Goal: Task Accomplishment & Management: Manage account settings

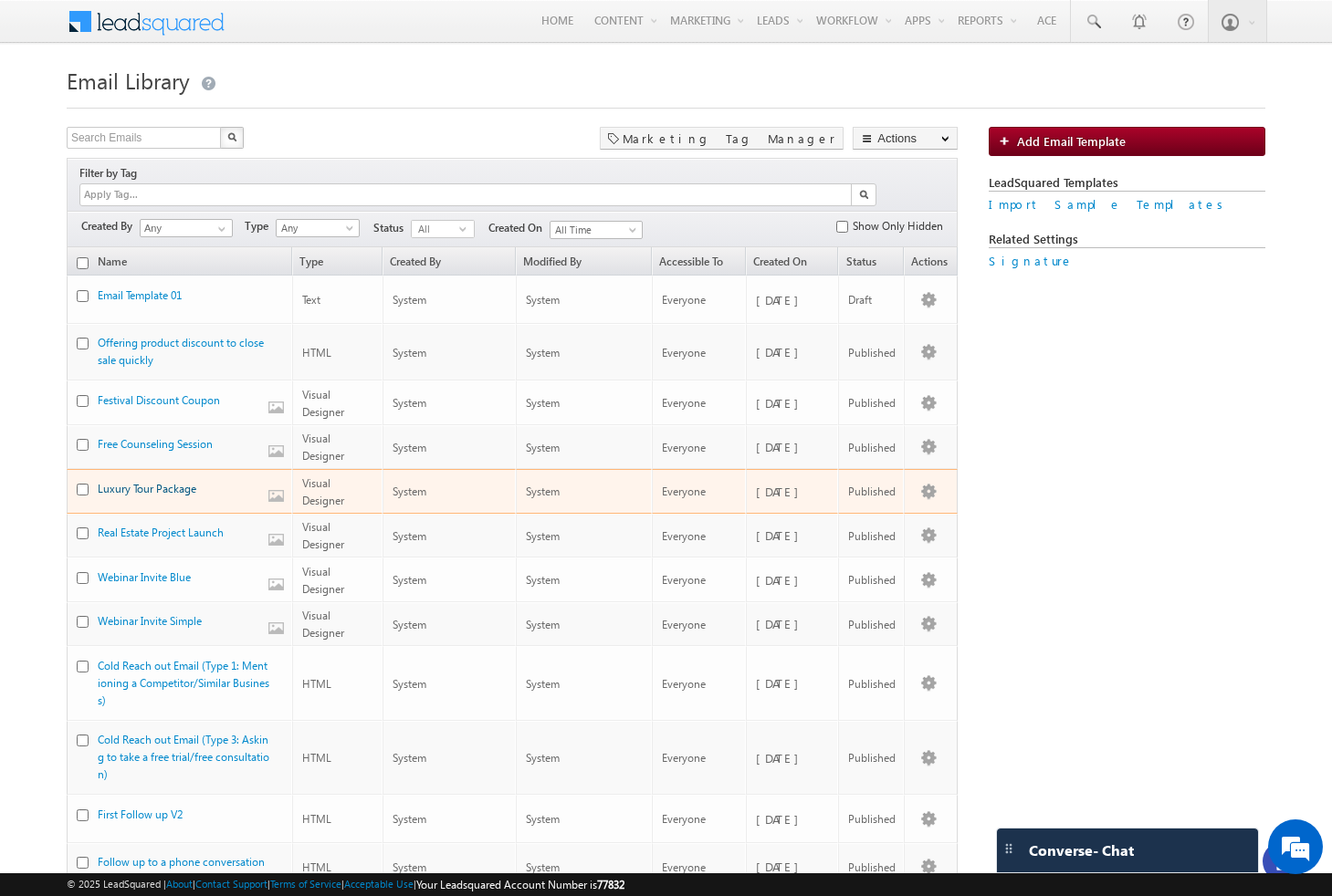
click at [158, 482] on link "Luxury Tour Package" at bounding box center [147, 489] width 99 height 13
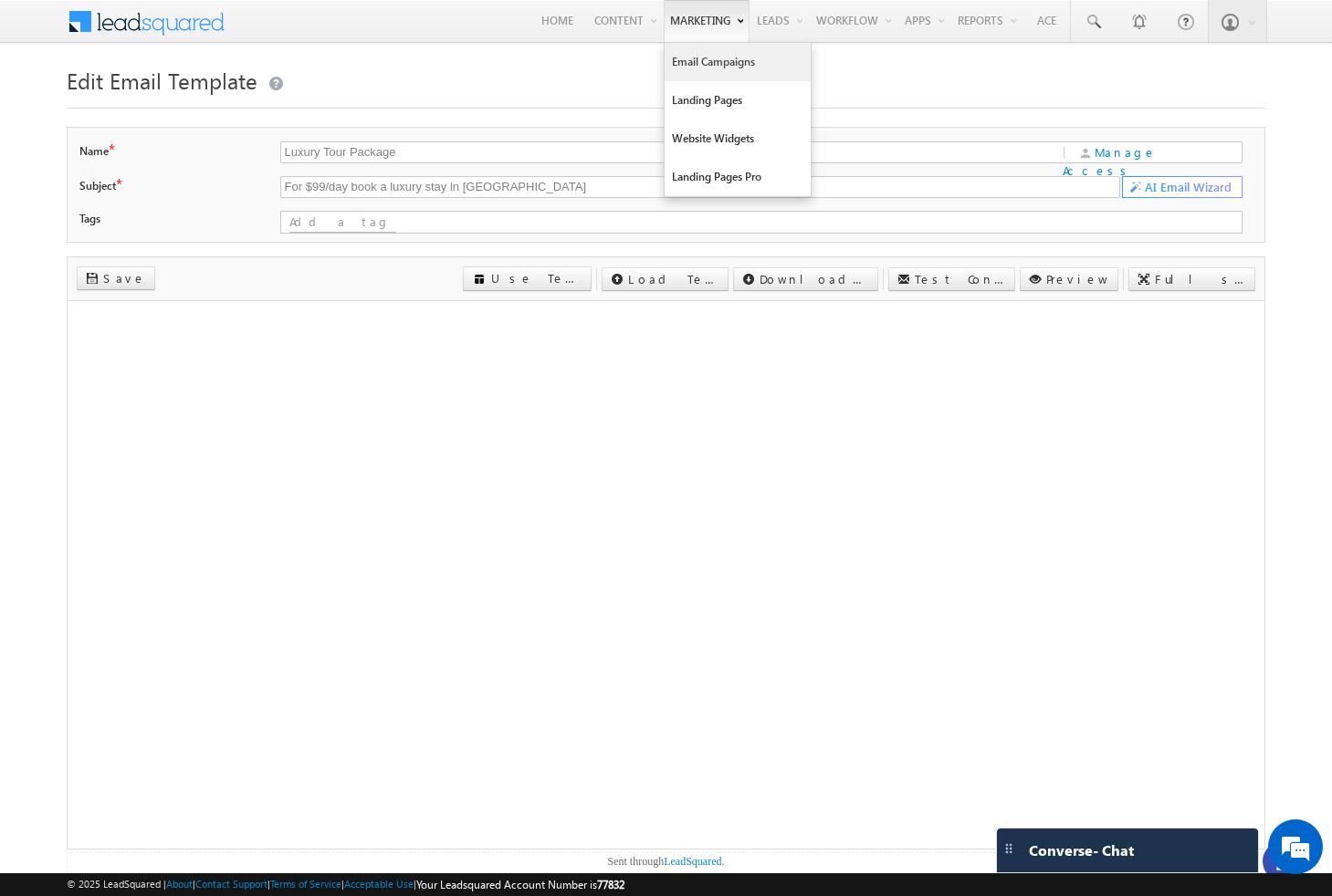
click at [673, 62] on link "Email Campaigns" at bounding box center [737, 62] width 146 height 38
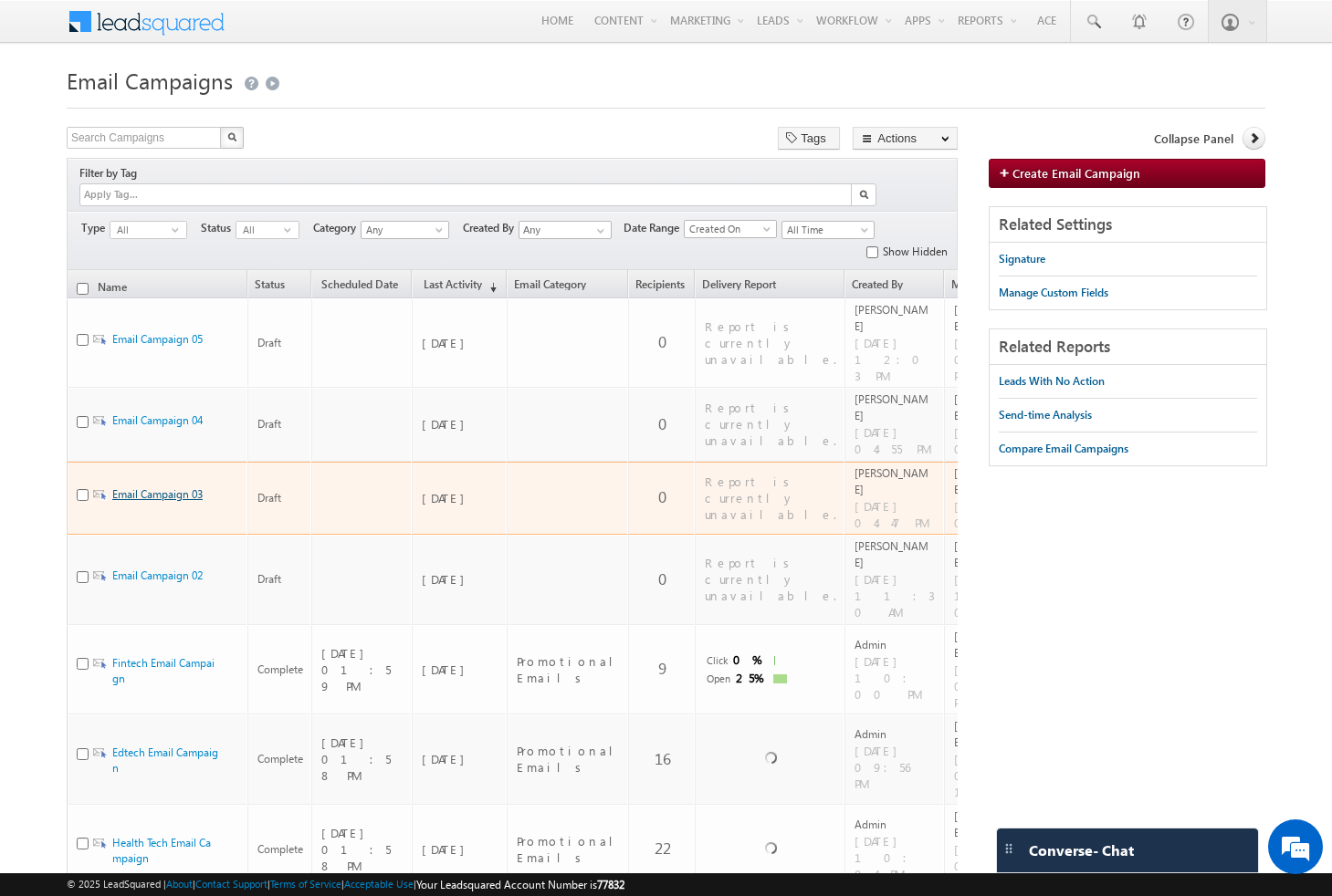
click at [143, 488] on link "Email Campaign 03" at bounding box center [157, 494] width 90 height 13
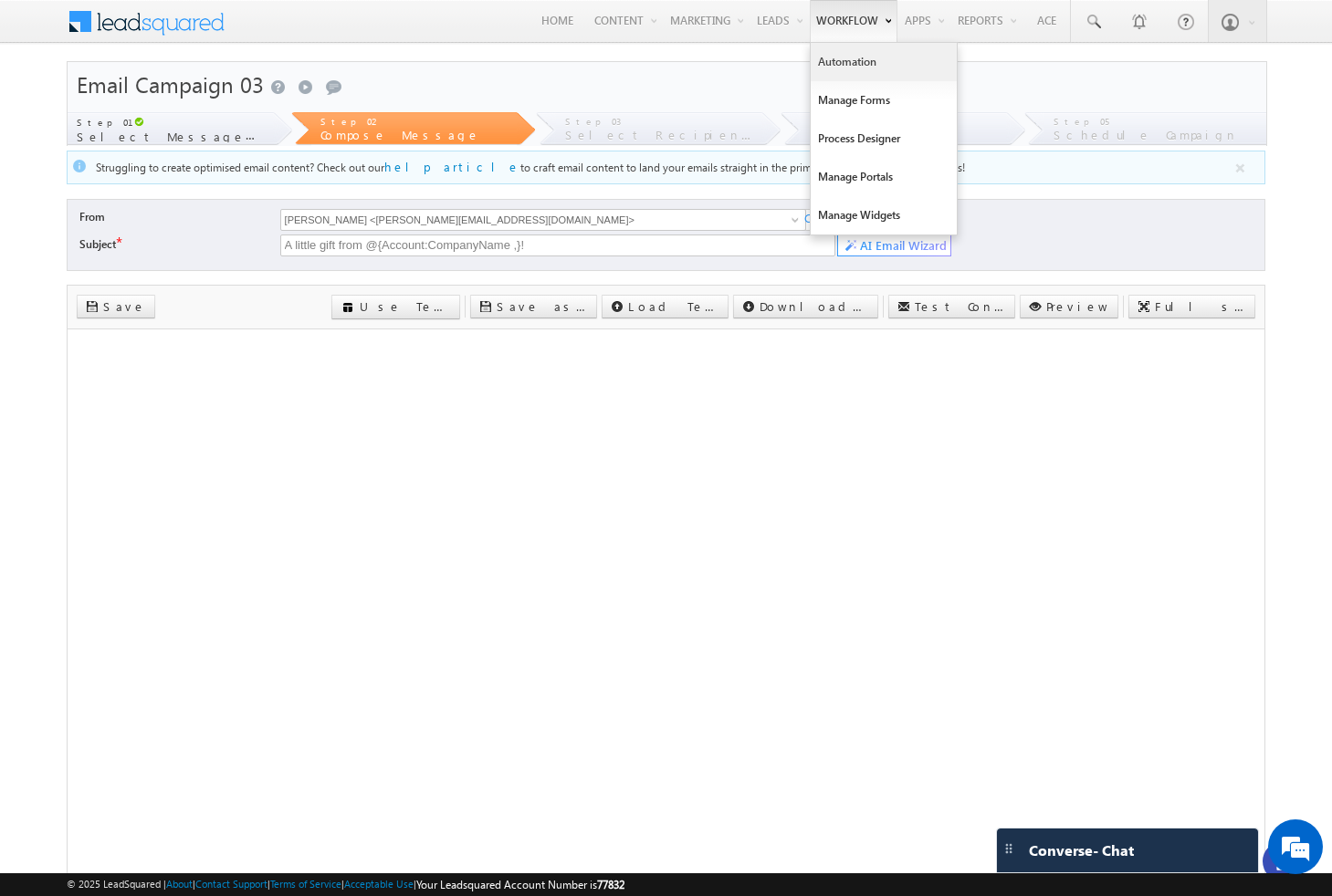
click at [836, 58] on link "Automation" at bounding box center [884, 62] width 146 height 38
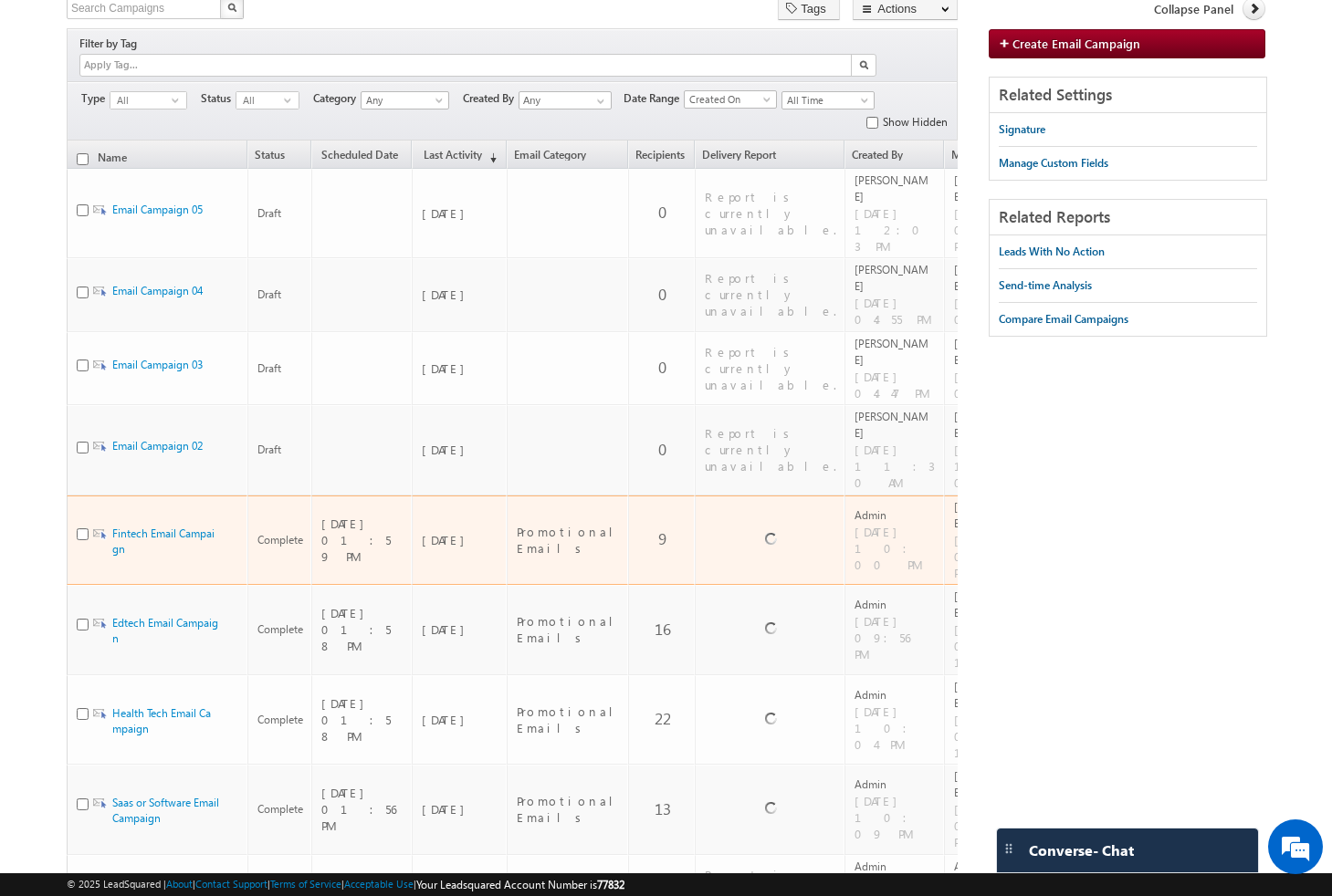
scroll to position [130, 0]
click at [158, 526] on link "Fintech Email Campaign" at bounding box center [163, 540] width 103 height 29
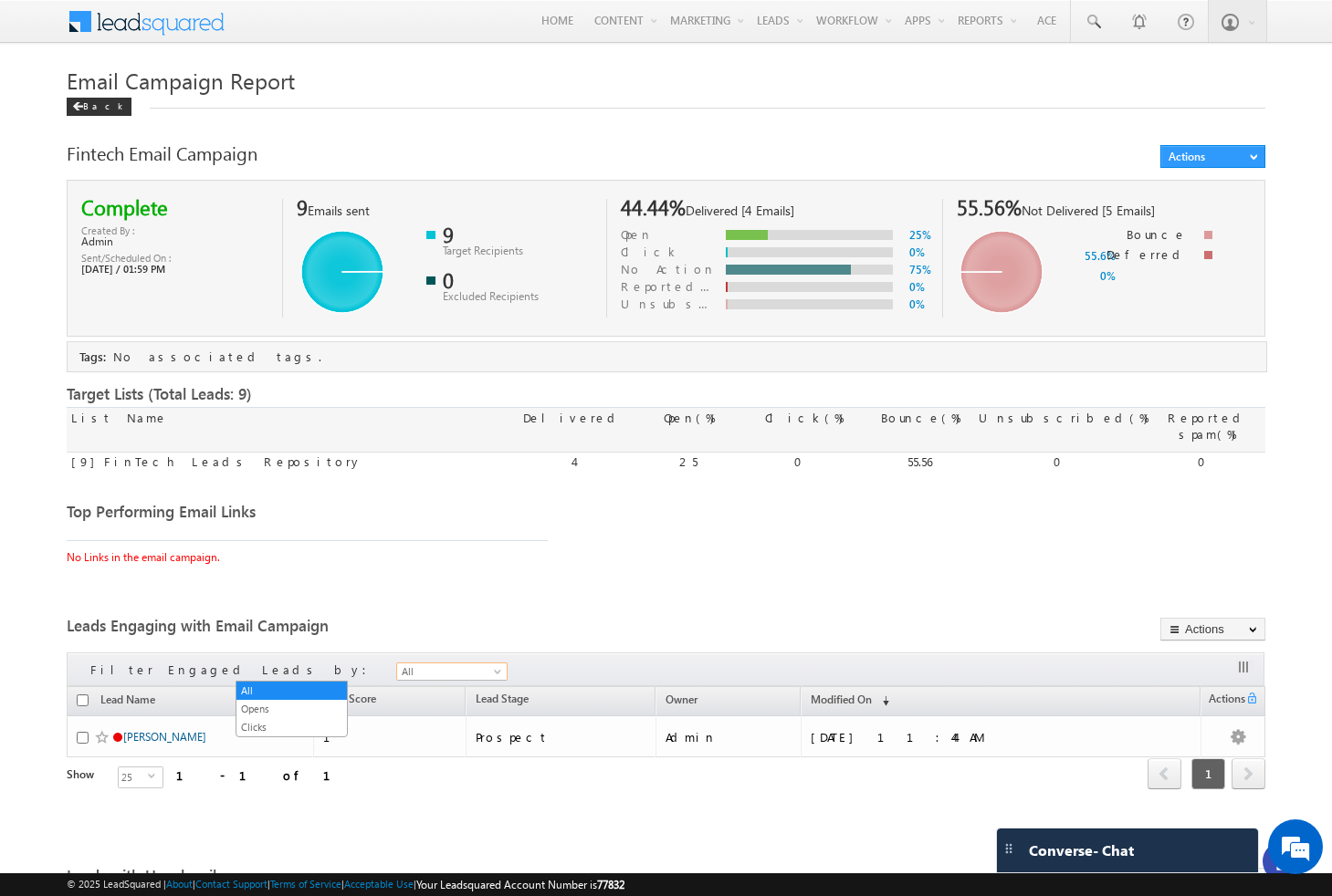
click at [492, 676] on span at bounding box center [498, 675] width 14 height 14
click at [443, 616] on div "Fintech Email Campaign Actions Clone View Summary Resend Hide Add Tag Complete …" at bounding box center [666, 801] width 1199 height 1313
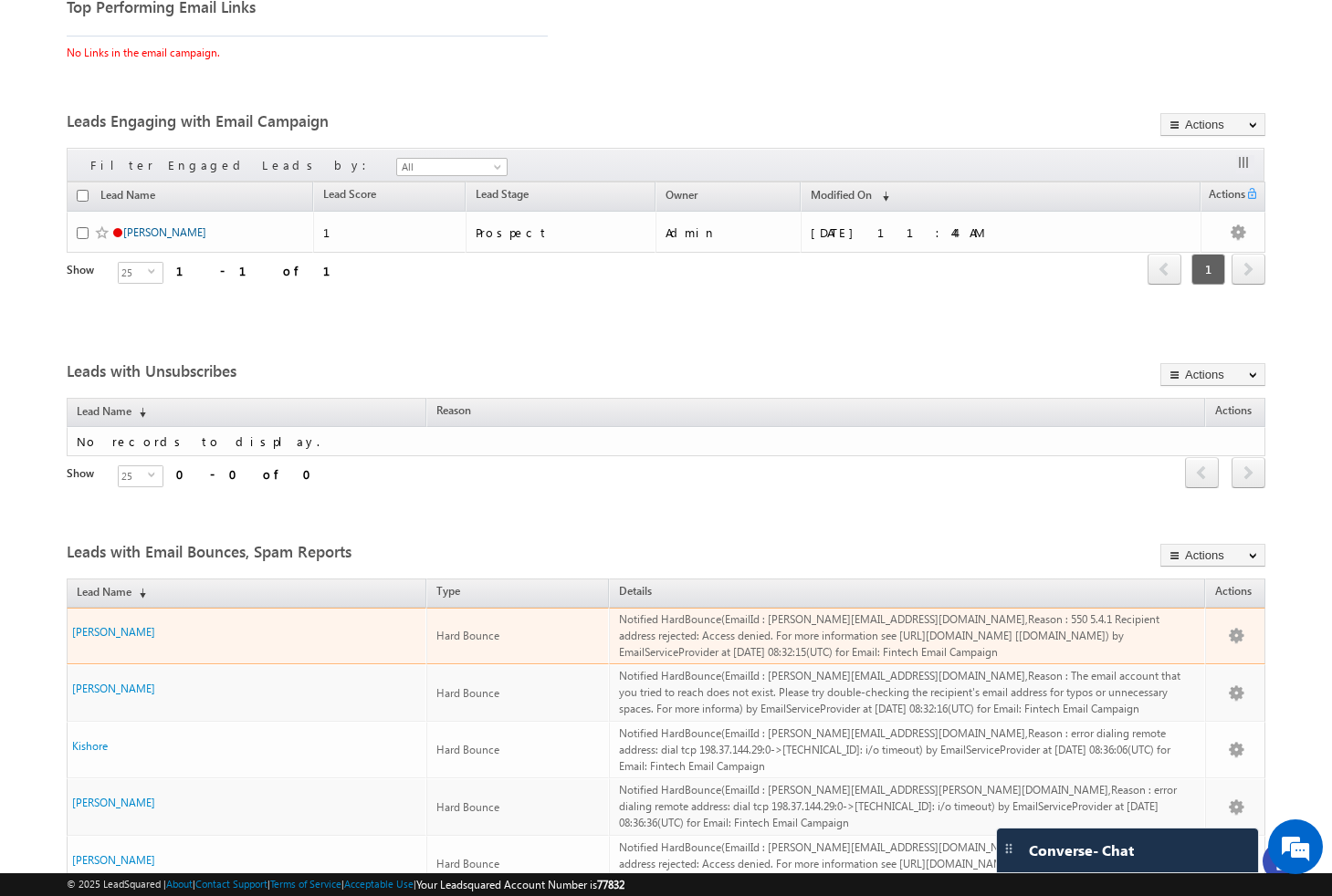
scroll to position [624, 0]
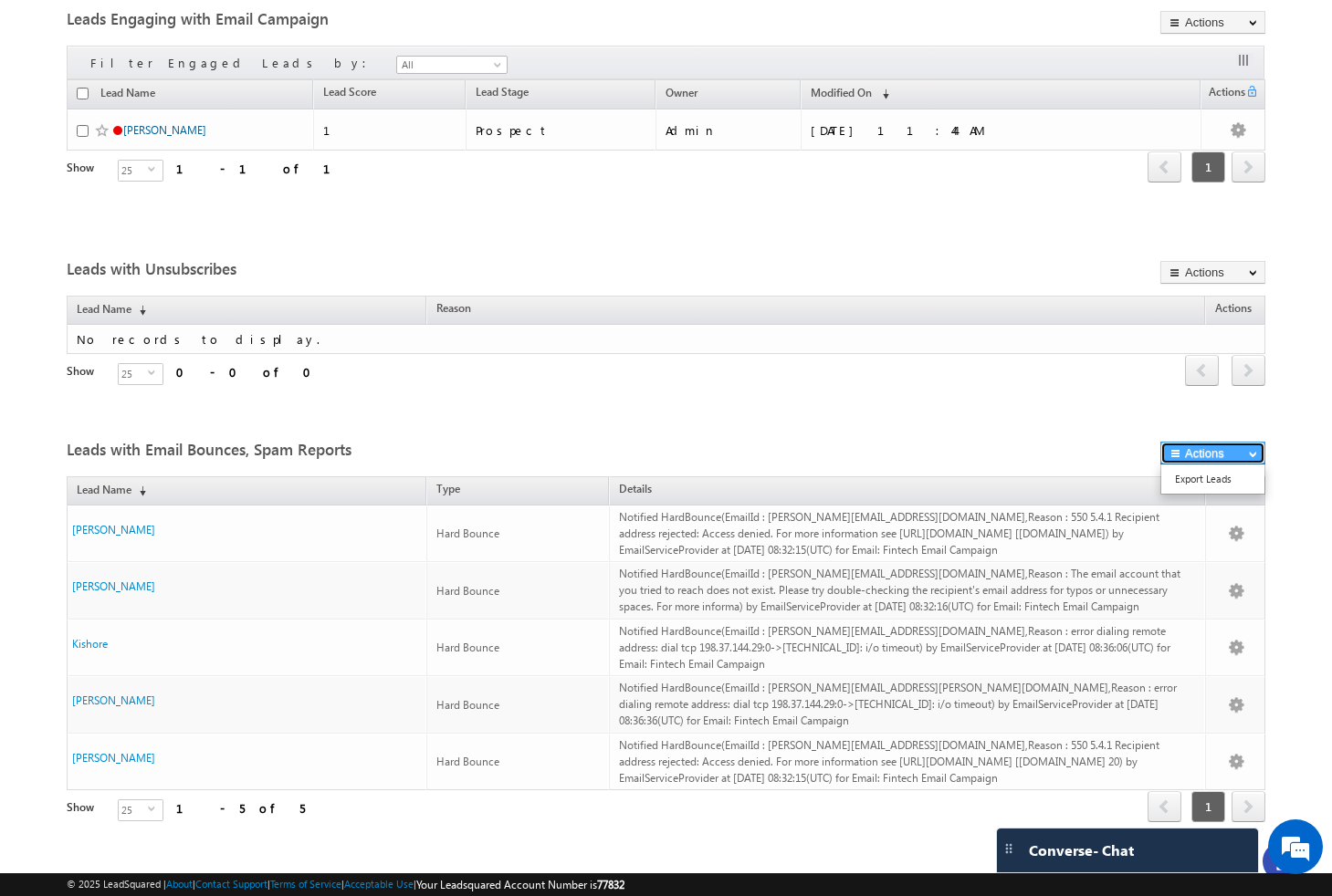
click at [1249, 442] on button "Actions" at bounding box center [1213, 453] width 105 height 23
click at [971, 401] on div "Fintech Email Campaign Actions Clone View Summary Resend Hide Add Tag Complete …" at bounding box center [666, 195] width 1199 height 1313
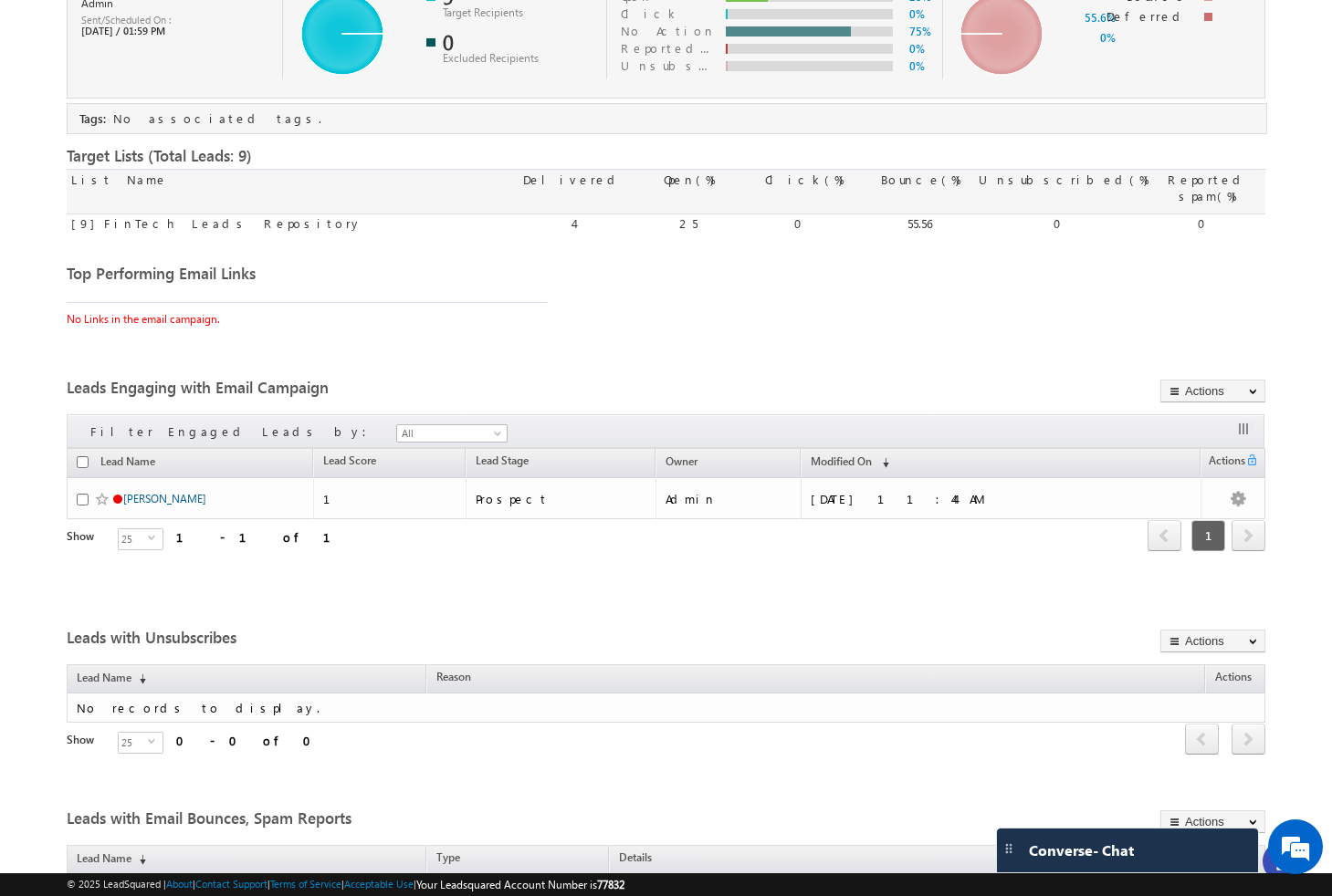
scroll to position [0, 0]
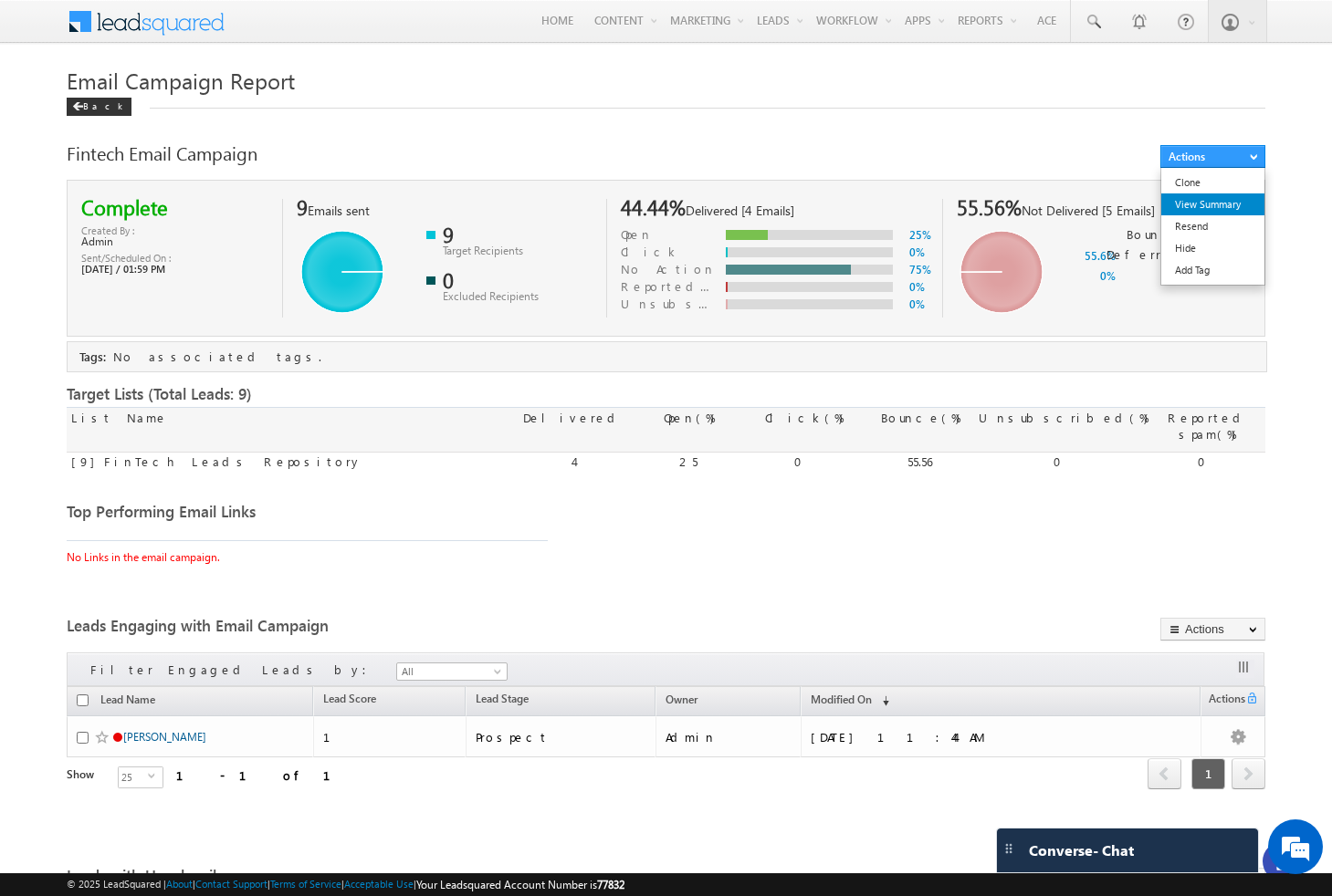
click at [1240, 212] on link "View Summary" at bounding box center [1213, 204] width 103 height 22
click at [1252, 160] on button "Actions" at bounding box center [1213, 156] width 105 height 23
click at [1115, 151] on div "Actions Clone View Summary Resend Hide Add Tag" at bounding box center [1178, 157] width 174 height 26
click at [1229, 268] on link "Add Tag" at bounding box center [1213, 270] width 103 height 22
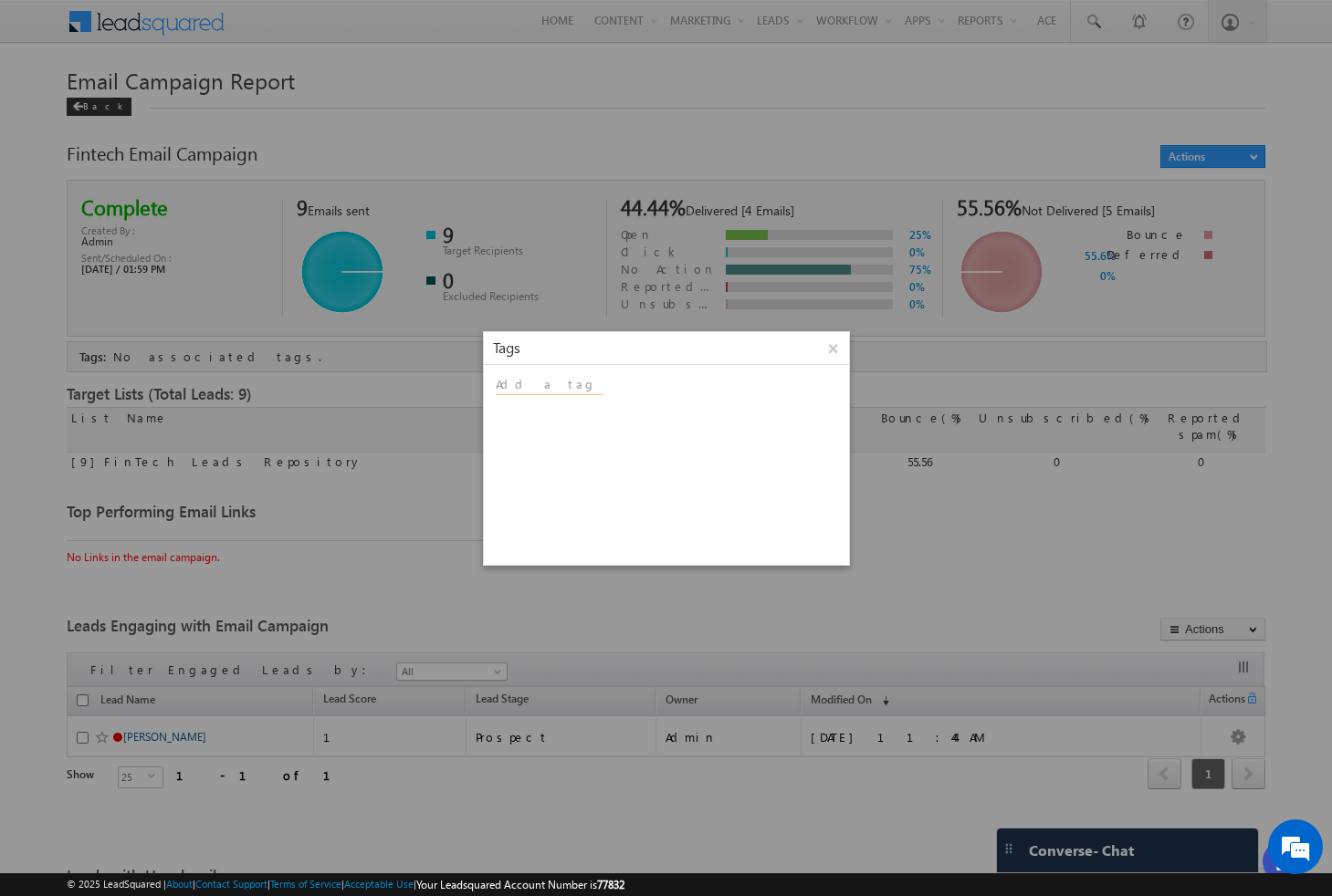
click at [567, 381] on input at bounding box center [548, 385] width 106 height 19
click at [563, 405] on link "Healthcare Leads" at bounding box center [564, 406] width 139 height 23
click at [589, 389] on div "Healthcare Leads" at bounding box center [544, 386] width 103 height 21
click at [587, 386] on span at bounding box center [589, 386] width 6 height 6
click at [837, 352] on button "×" at bounding box center [833, 348] width 29 height 24
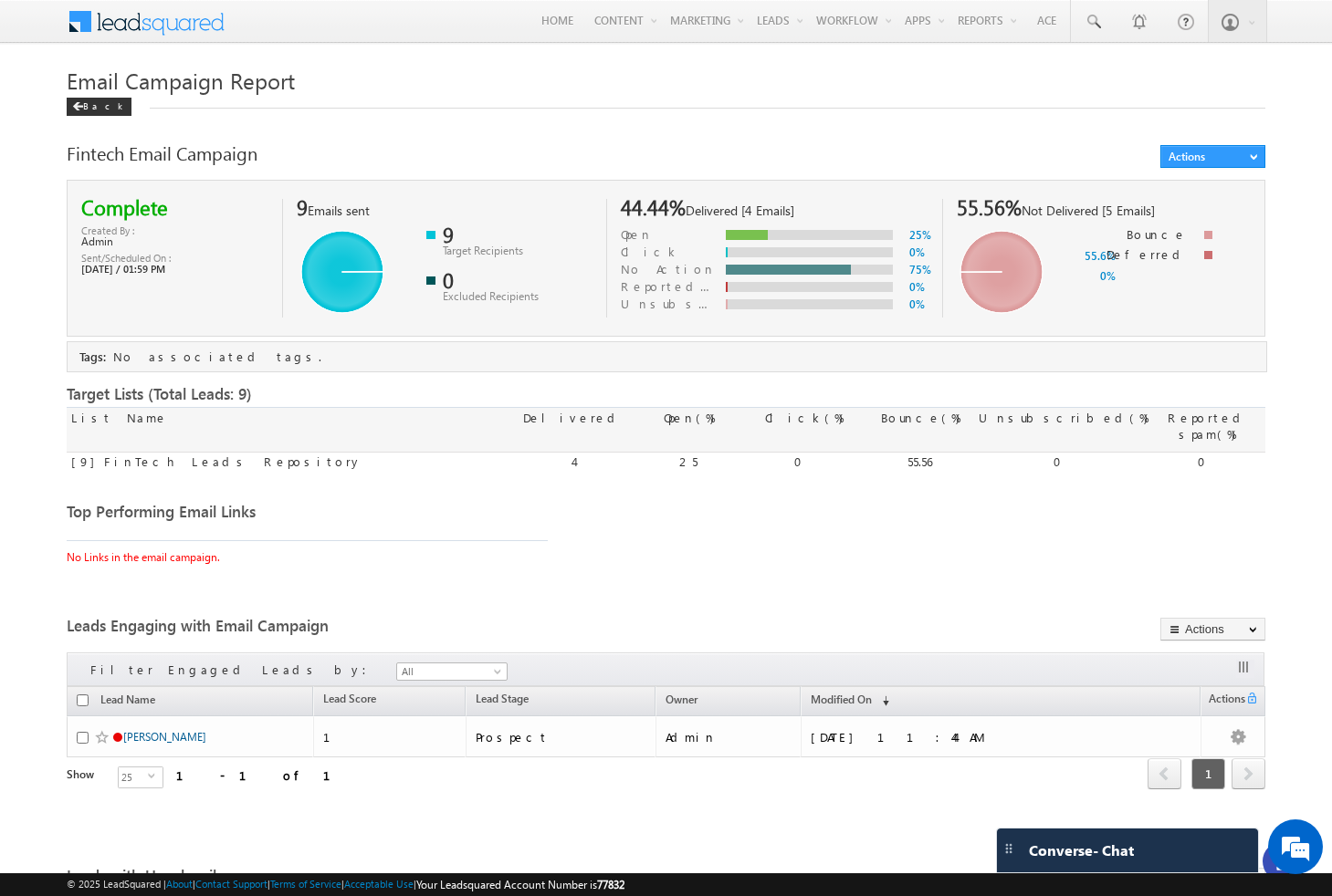
scroll to position [624, 0]
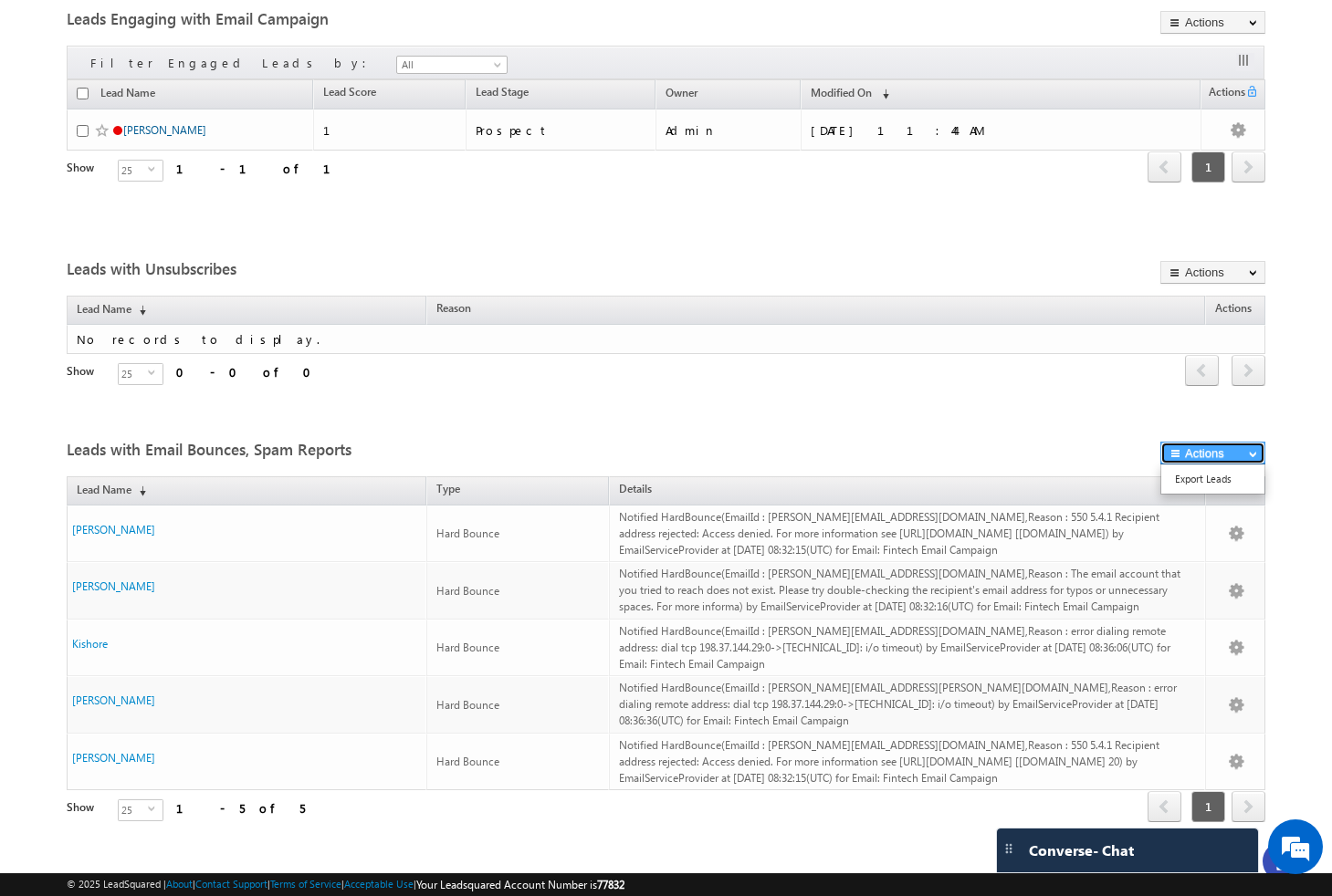
click at [1257, 445] on button "Actions" at bounding box center [1213, 453] width 105 height 23
click at [1166, 442] on button "Actions" at bounding box center [1213, 453] width 105 height 23
click at [1098, 442] on div "Actions Export Leads" at bounding box center [1075, 454] width 379 height 26
click at [1245, 442] on button "Actions" at bounding box center [1213, 453] width 105 height 23
click at [1238, 469] on link "Export Leads" at bounding box center [1213, 479] width 103 height 22
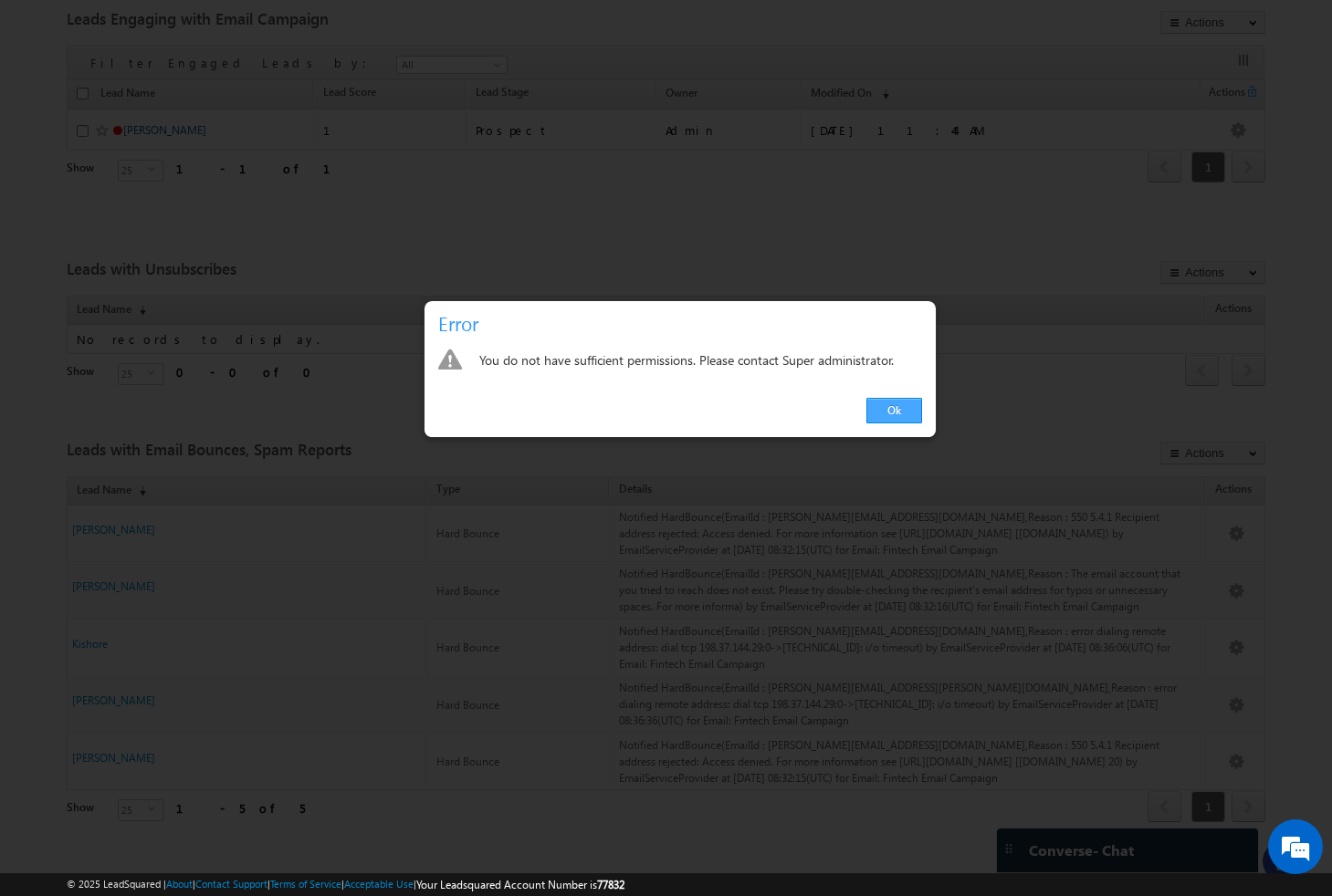
click at [875, 413] on link "Ok" at bounding box center [894, 410] width 56 height 26
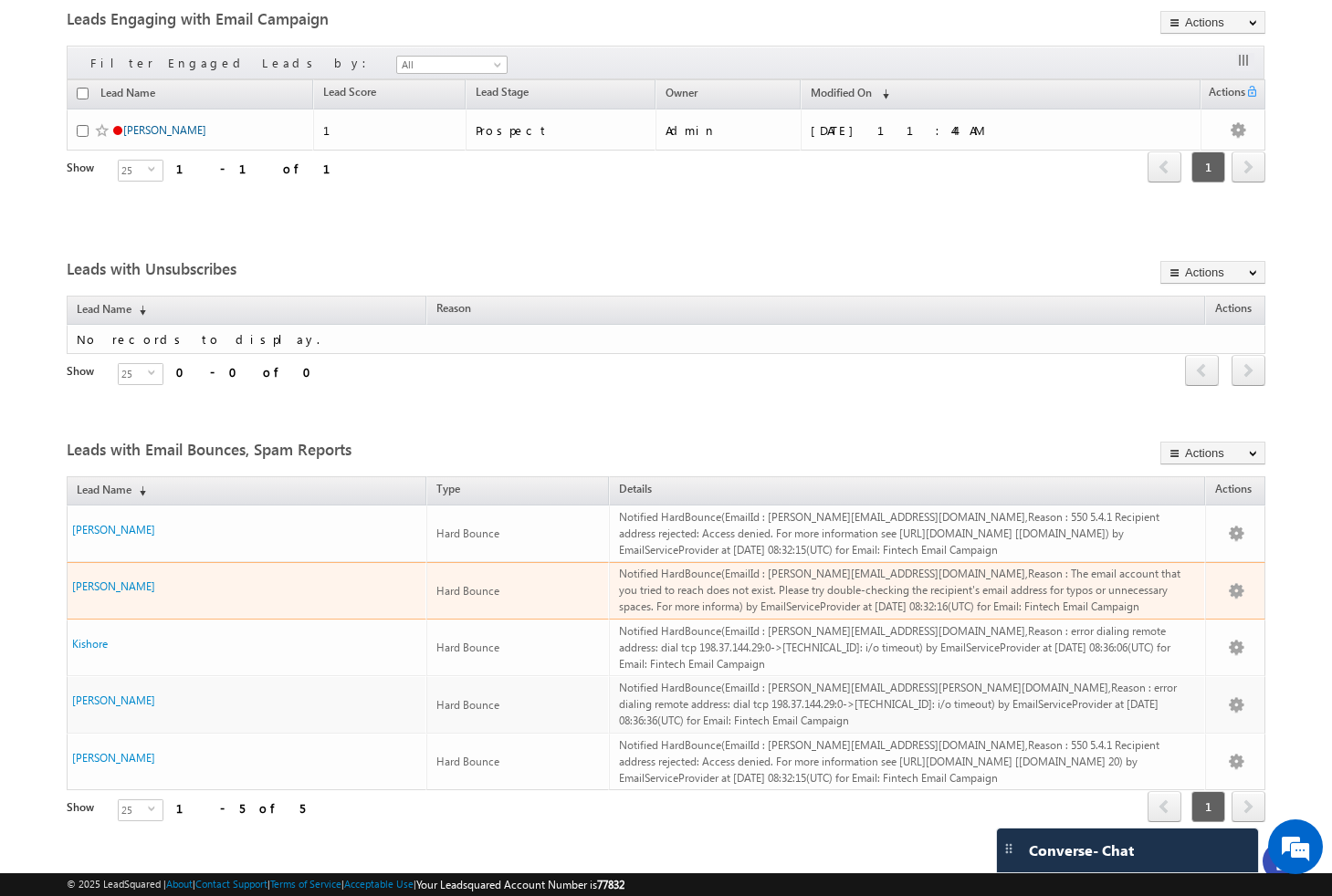
scroll to position [0, 0]
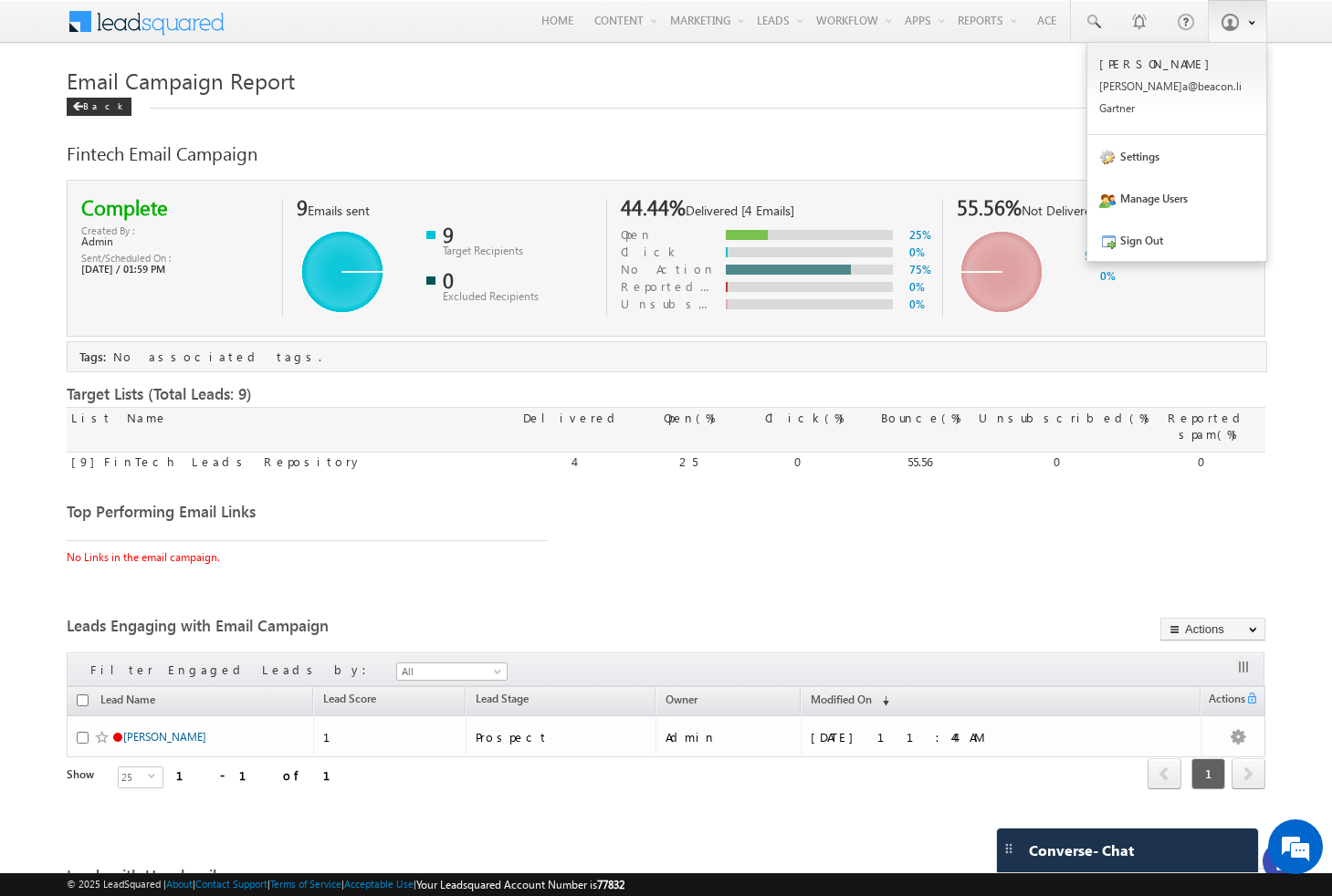
click at [1229, 16] on span at bounding box center [1229, 21] width 18 height 18
click at [1126, 176] on link "Settings" at bounding box center [1176, 156] width 179 height 42
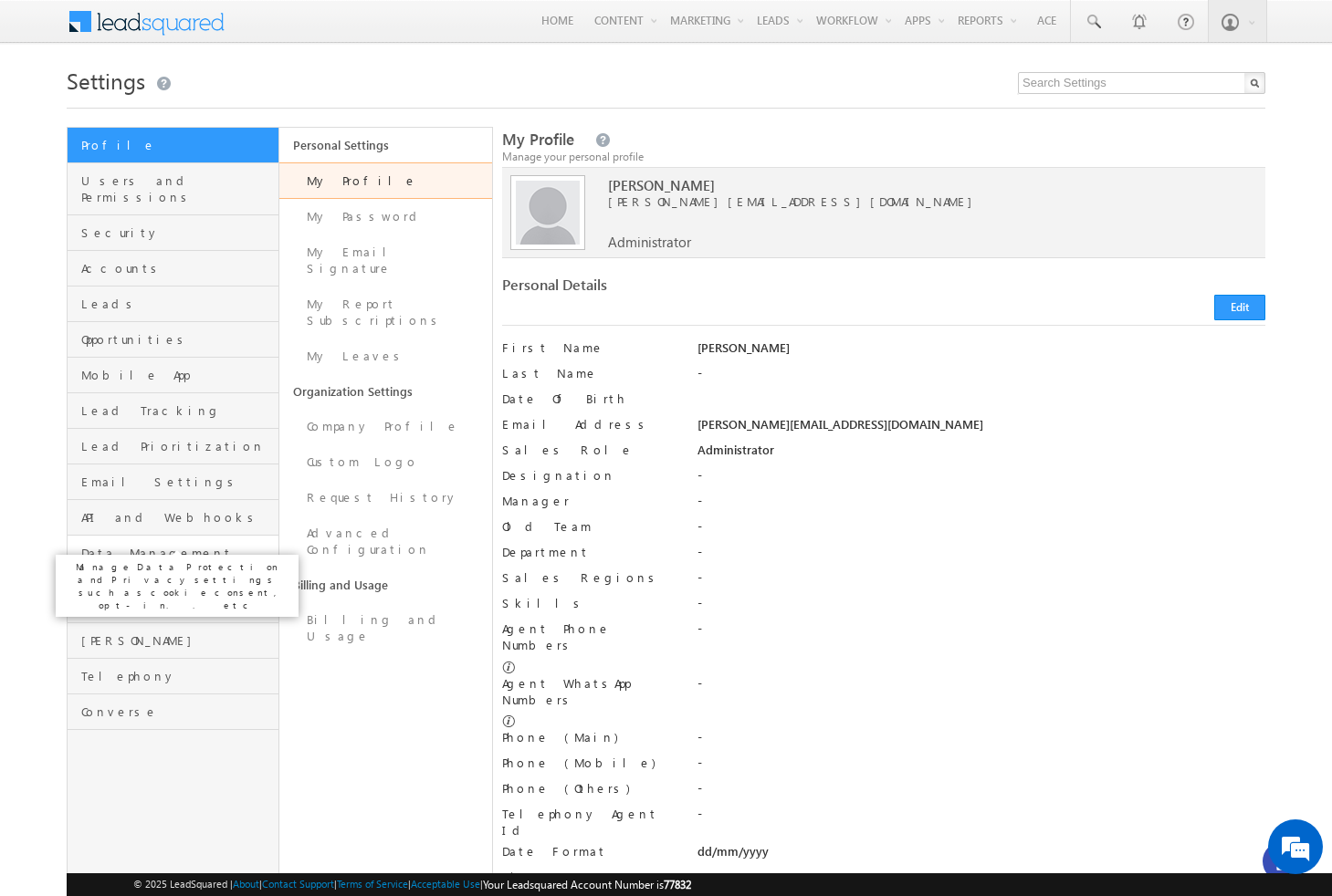
click at [113, 545] on span "Data Management and Privacy" at bounding box center [177, 562] width 193 height 33
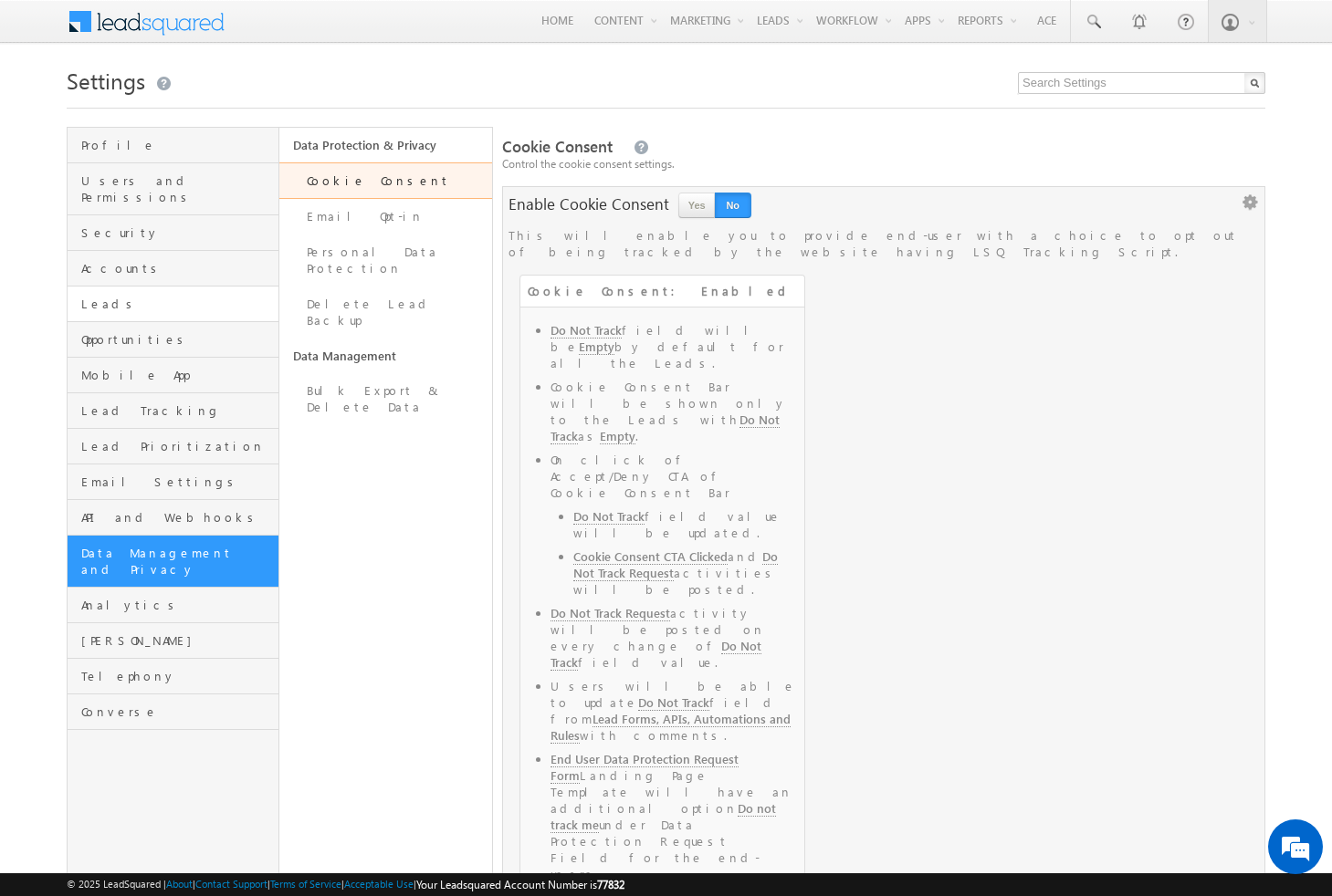
click at [126, 296] on span "Leads" at bounding box center [177, 304] width 193 height 16
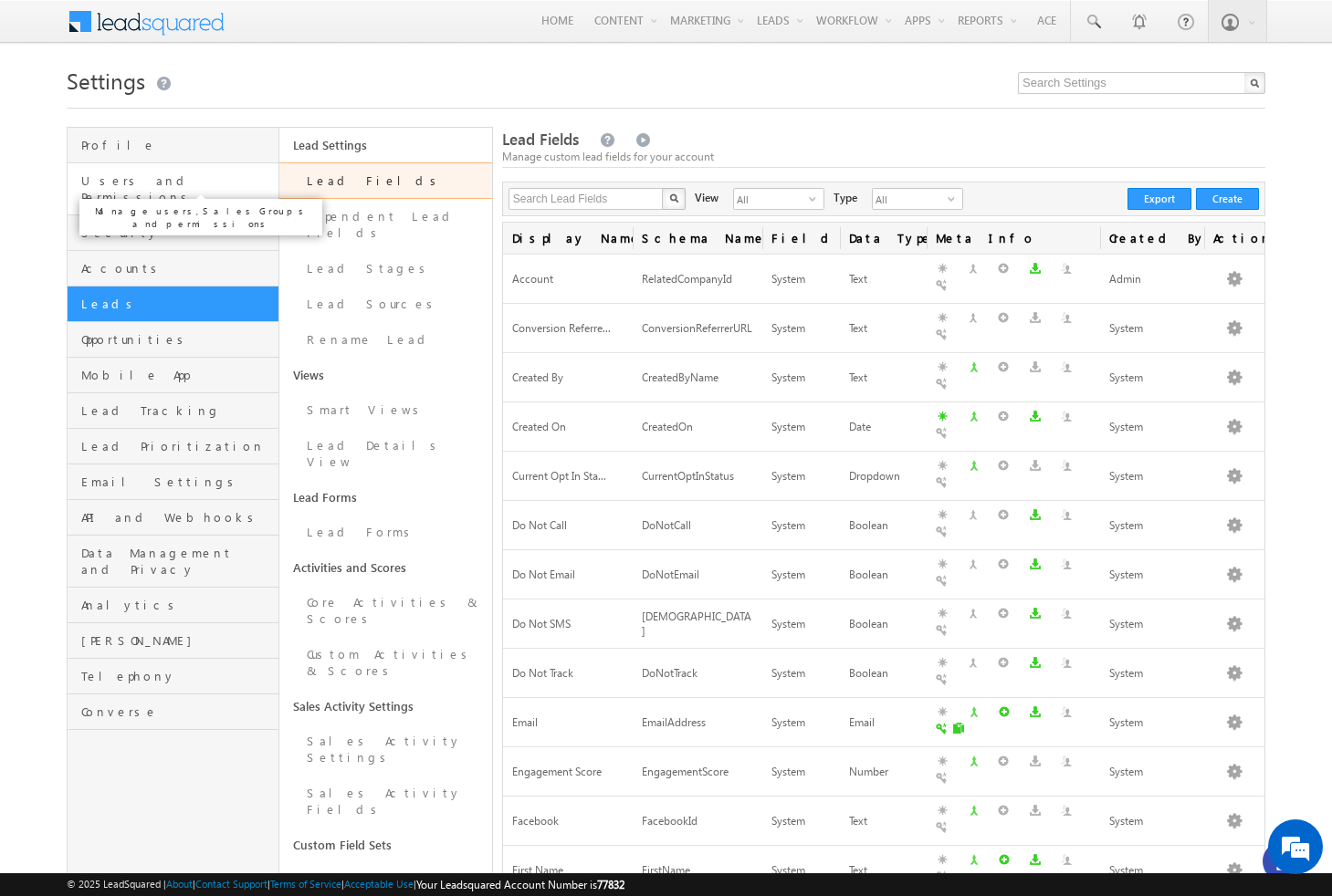
click at [106, 174] on span "Users and Permissions" at bounding box center [177, 189] width 193 height 33
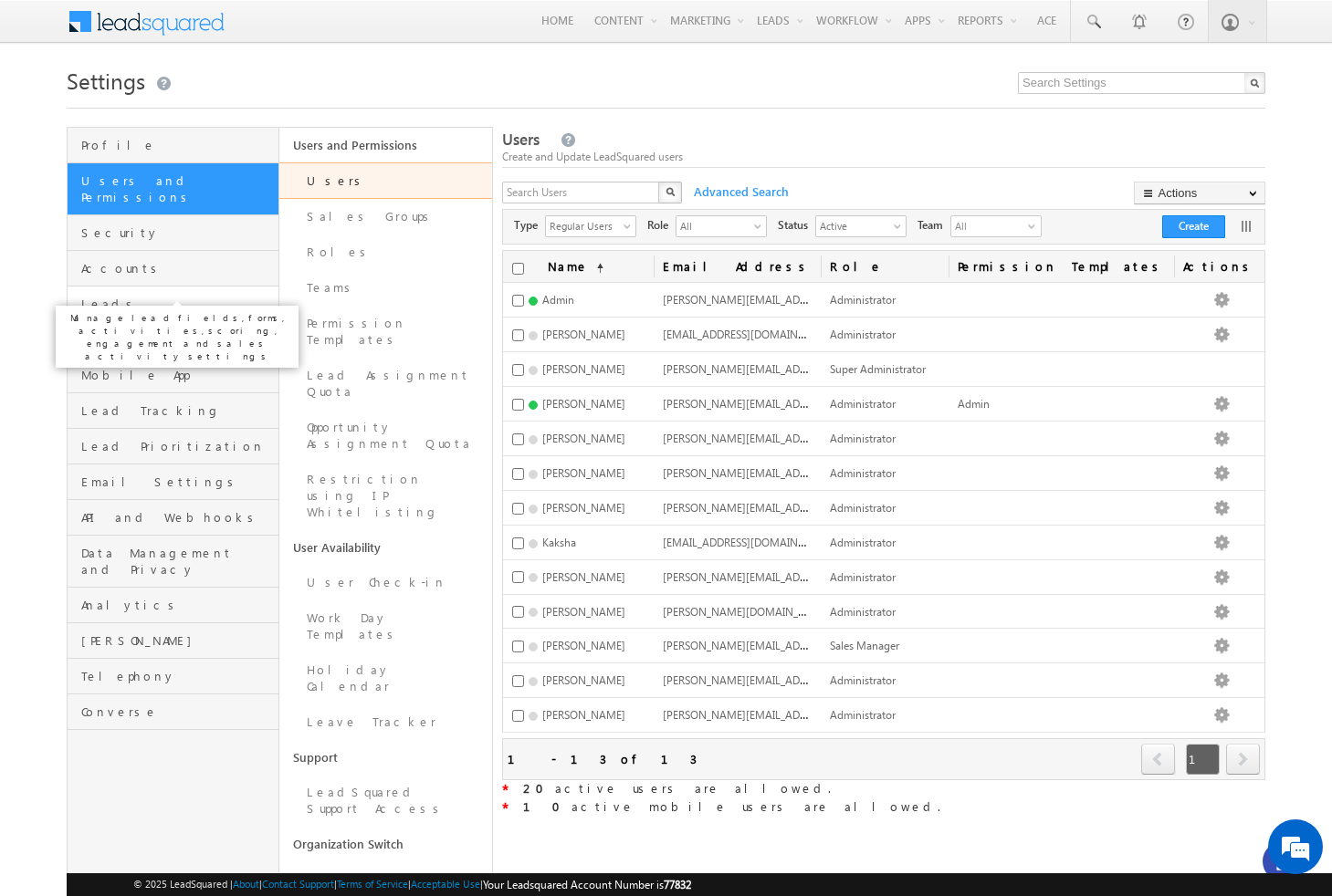
click at [102, 296] on span "Leads" at bounding box center [177, 304] width 193 height 16
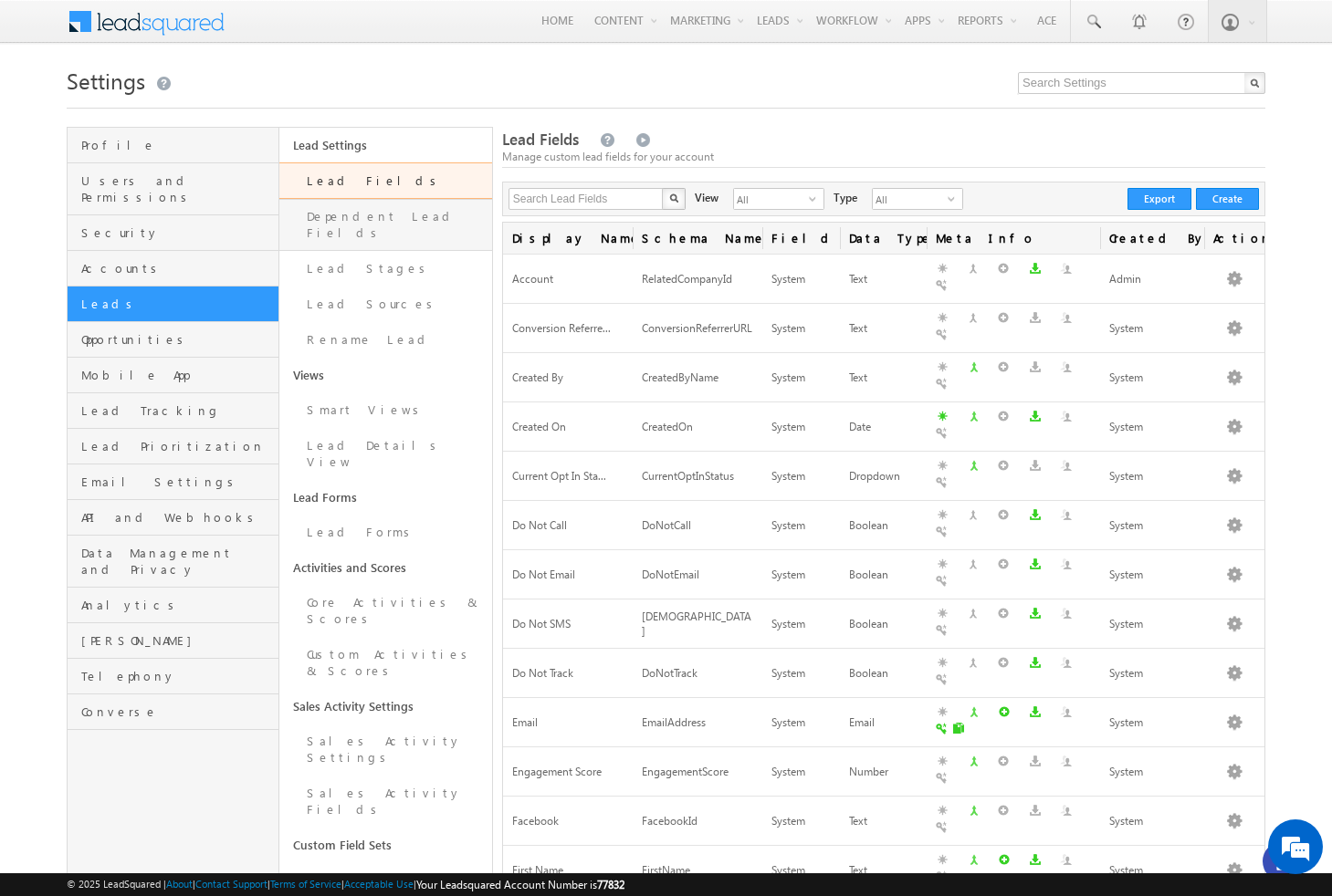
click at [375, 219] on link "Dependent Lead Fields" at bounding box center [384, 225] width 212 height 52
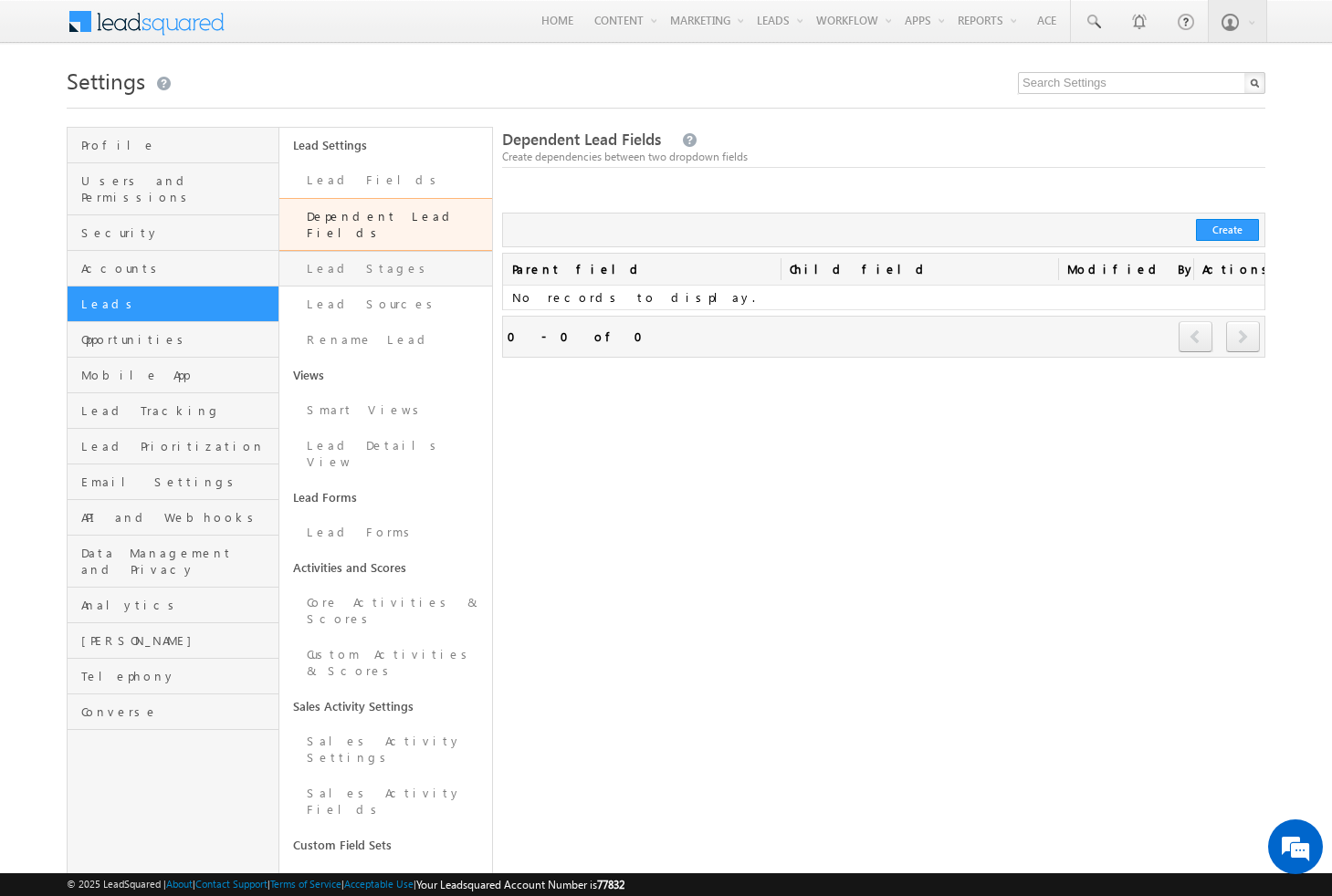
click at [334, 269] on link "Lead Stages" at bounding box center [384, 268] width 212 height 35
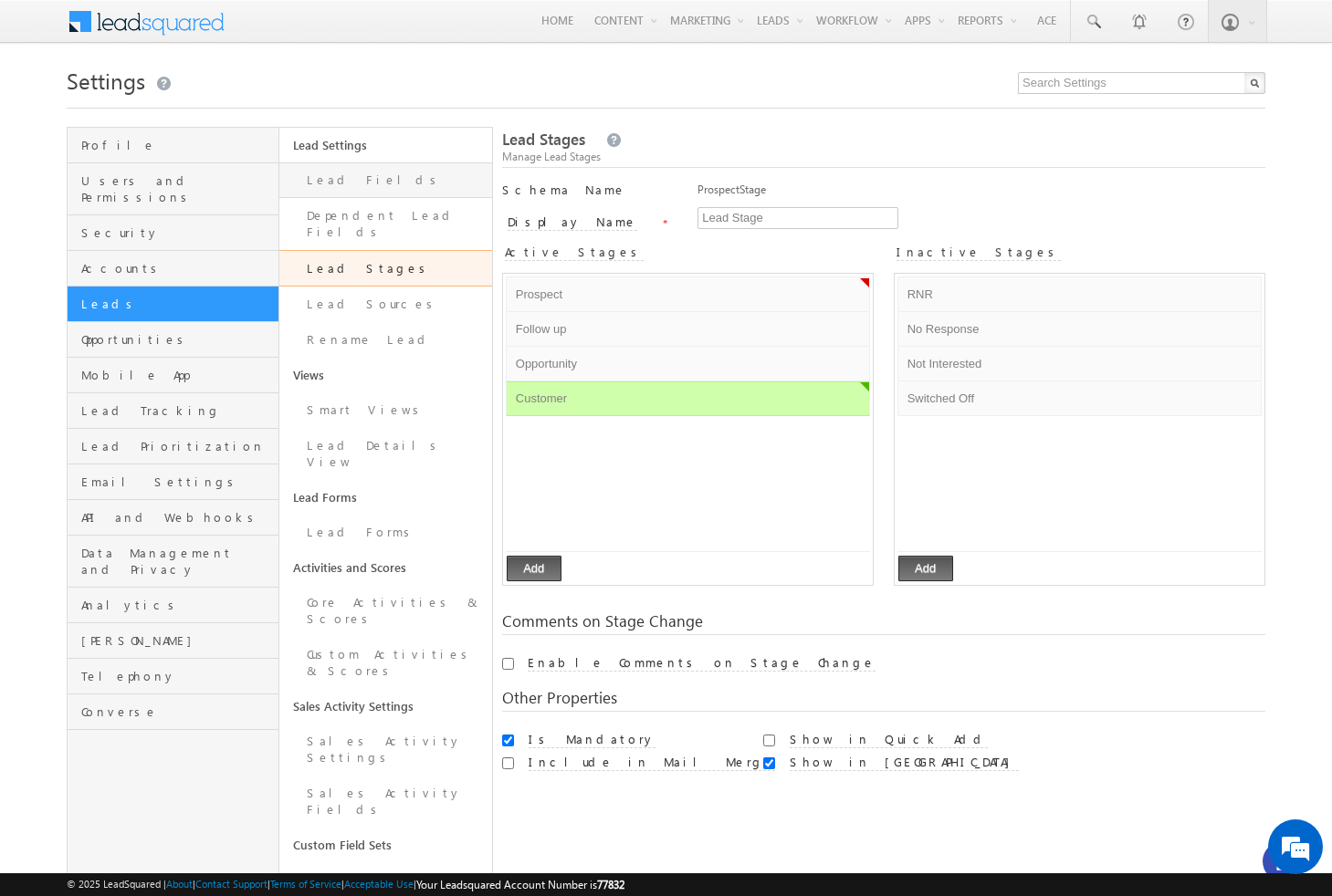
click at [373, 193] on link "Lead Fields" at bounding box center [384, 180] width 212 height 35
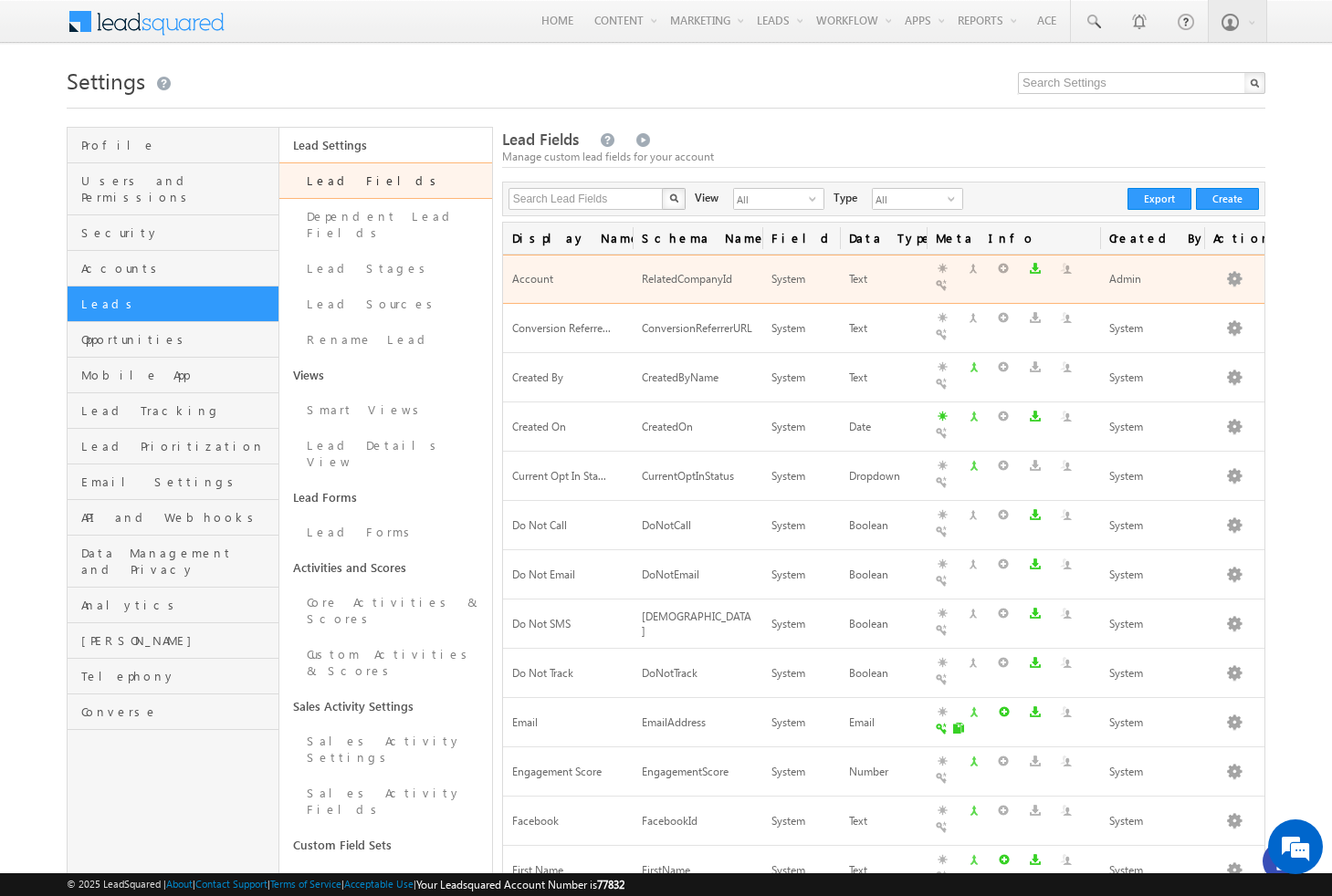
click at [764, 276] on td "System" at bounding box center [800, 279] width 78 height 49
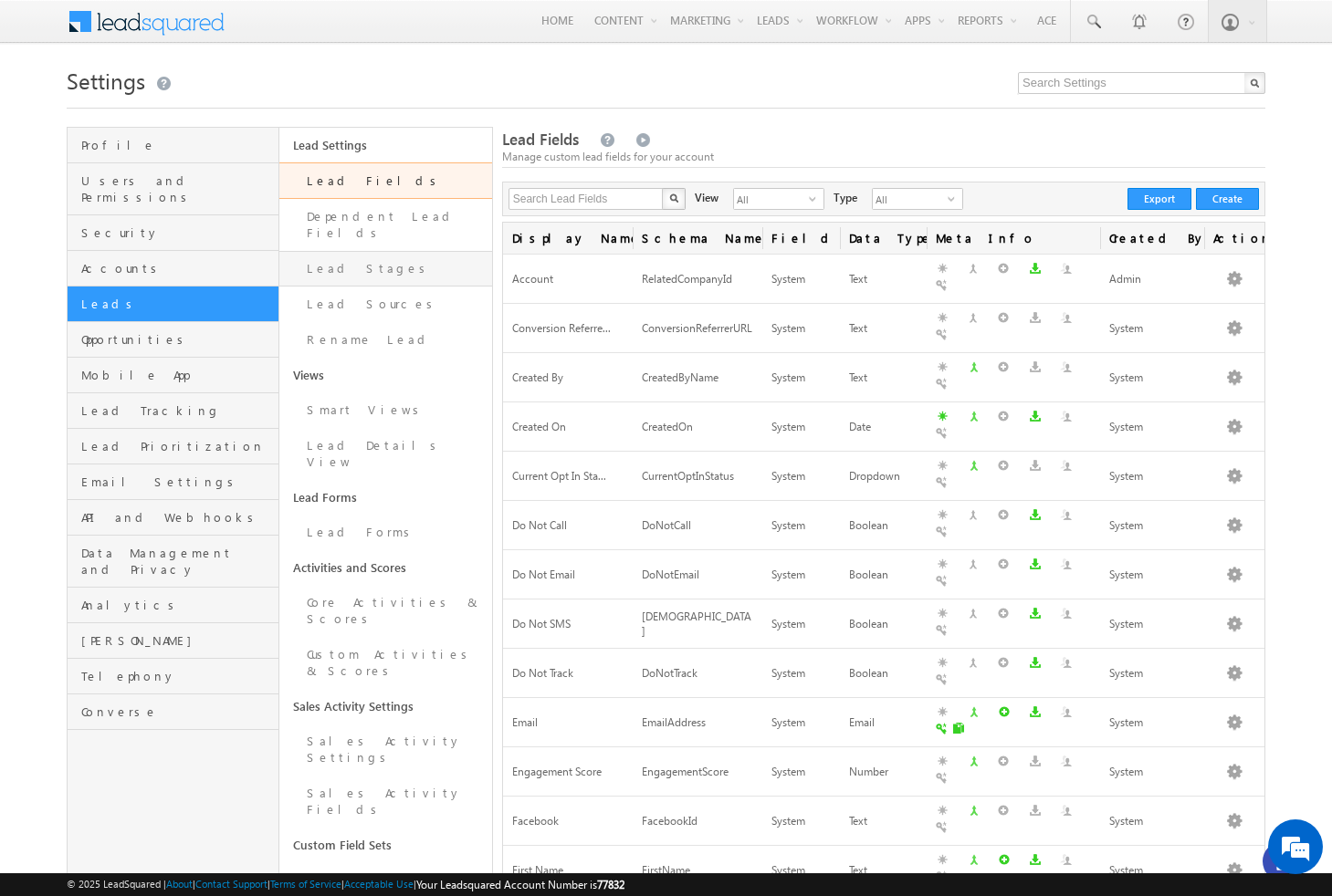
click at [329, 269] on link "Lead Stages" at bounding box center [384, 268] width 212 height 35
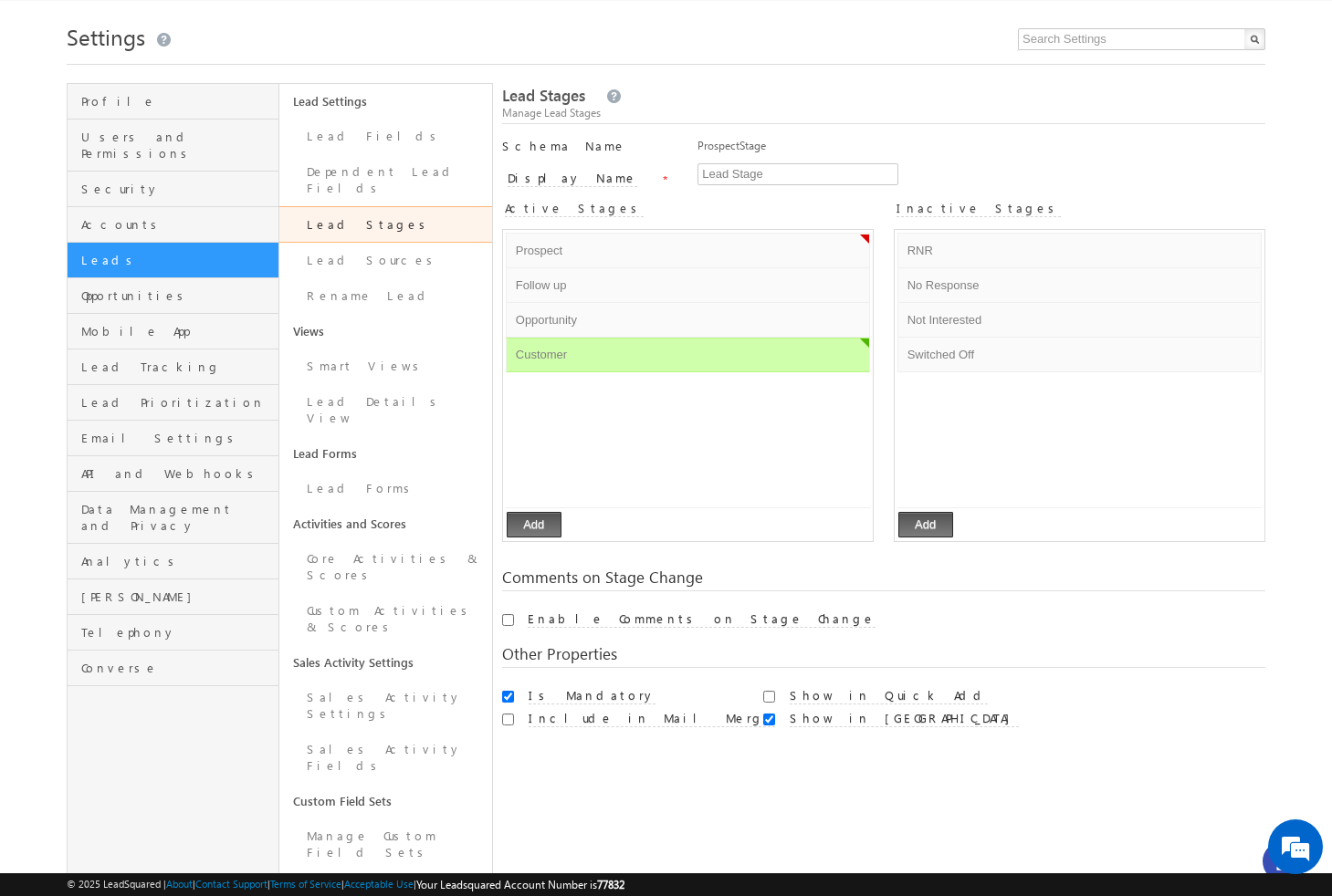
scroll to position [45, 0]
click at [129, 287] on span "Opportunities" at bounding box center [177, 294] width 193 height 16
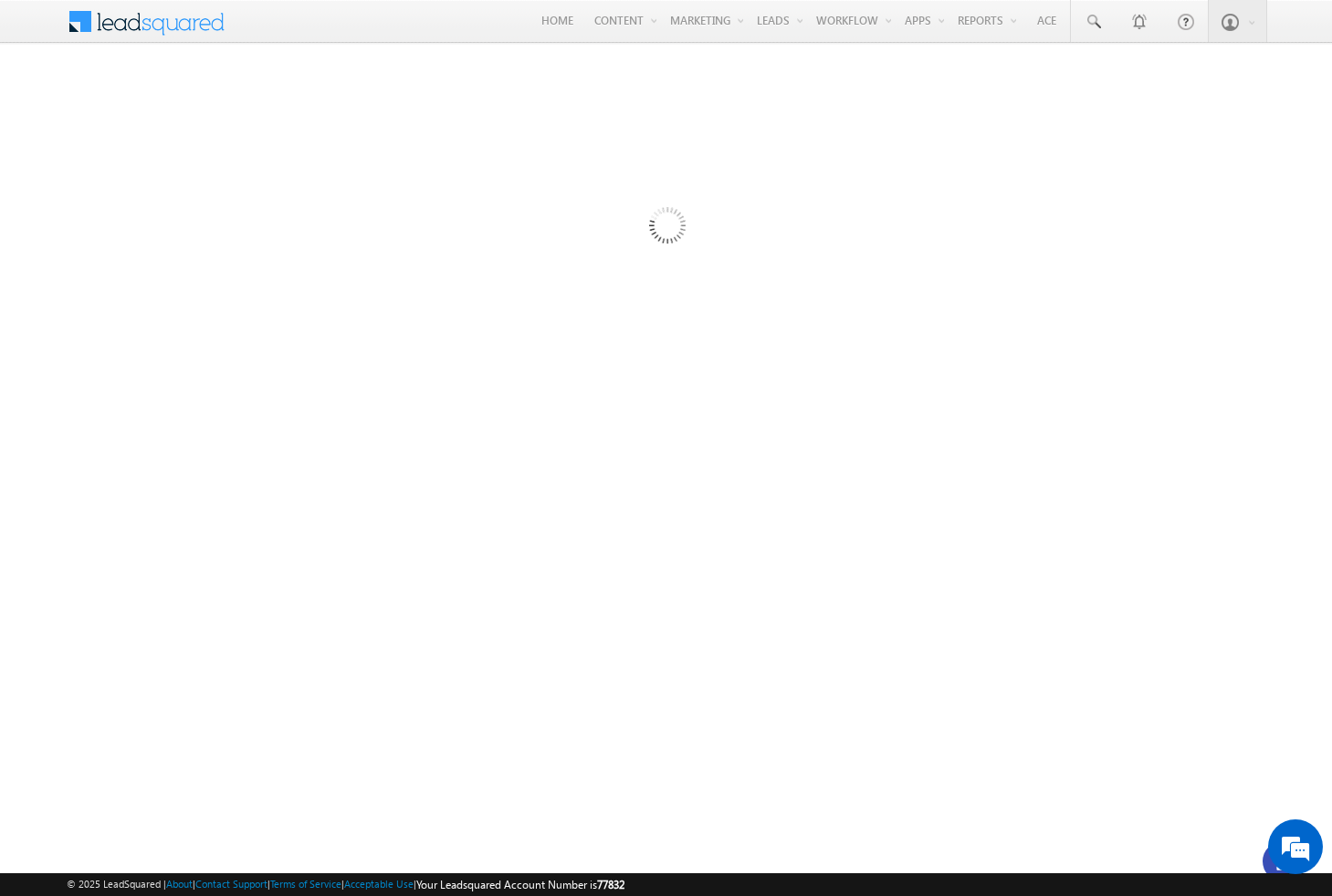
scroll to position [0, 0]
click at [779, 202] on div at bounding box center [666, 499] width 1199 height 730
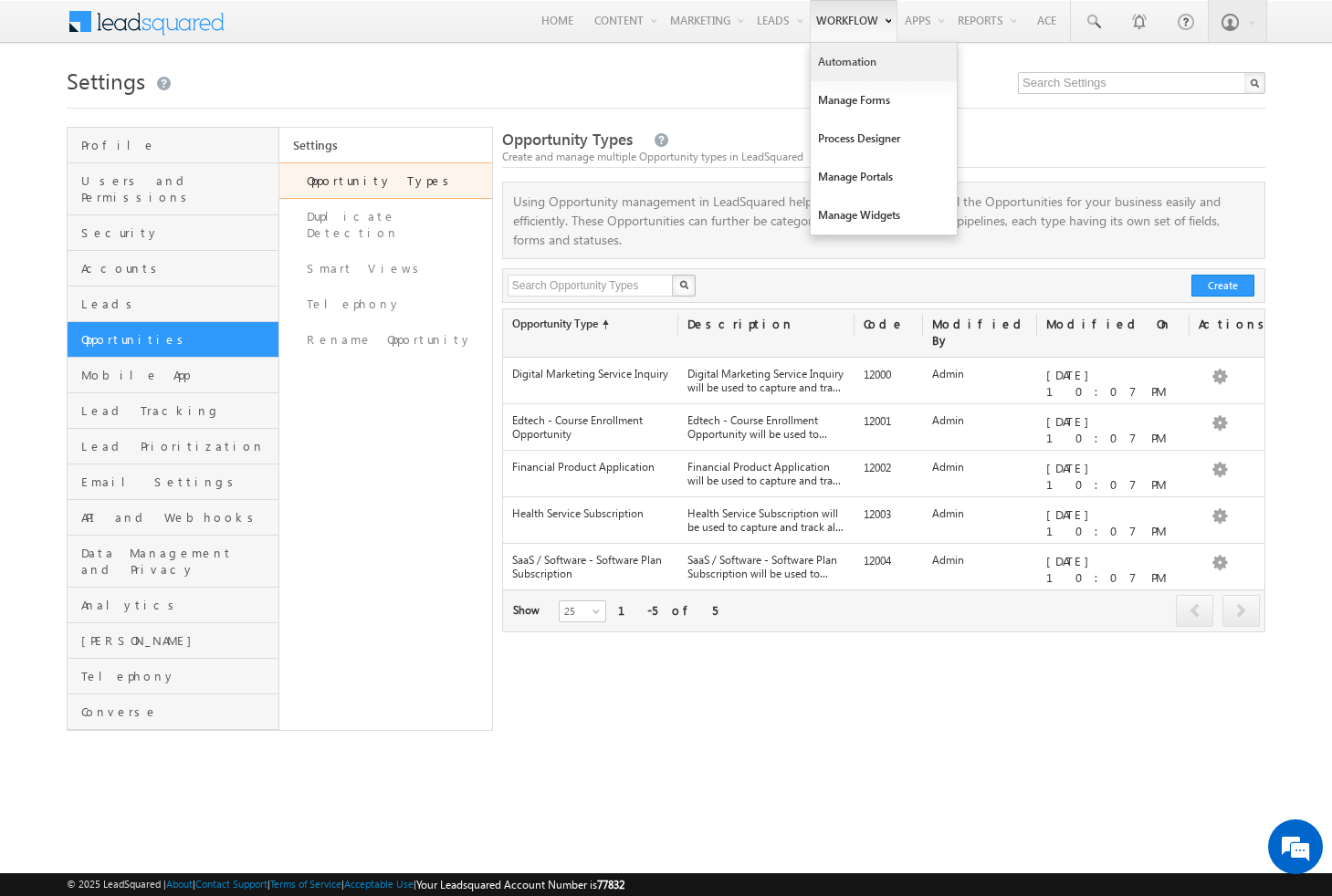
click at [855, 63] on link "Automation" at bounding box center [884, 62] width 146 height 38
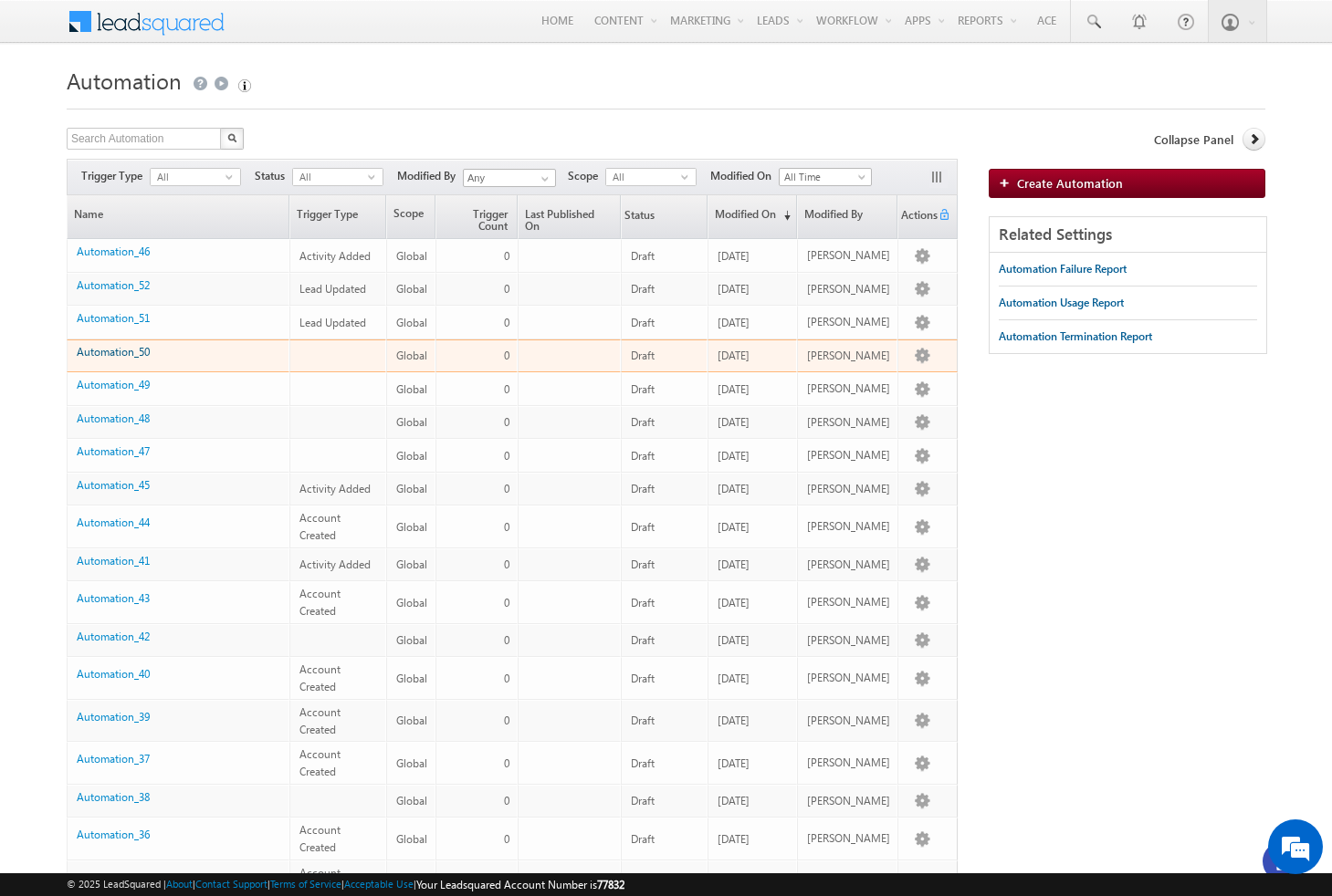
click at [119, 356] on link "Automation_50" at bounding box center [113, 352] width 73 height 13
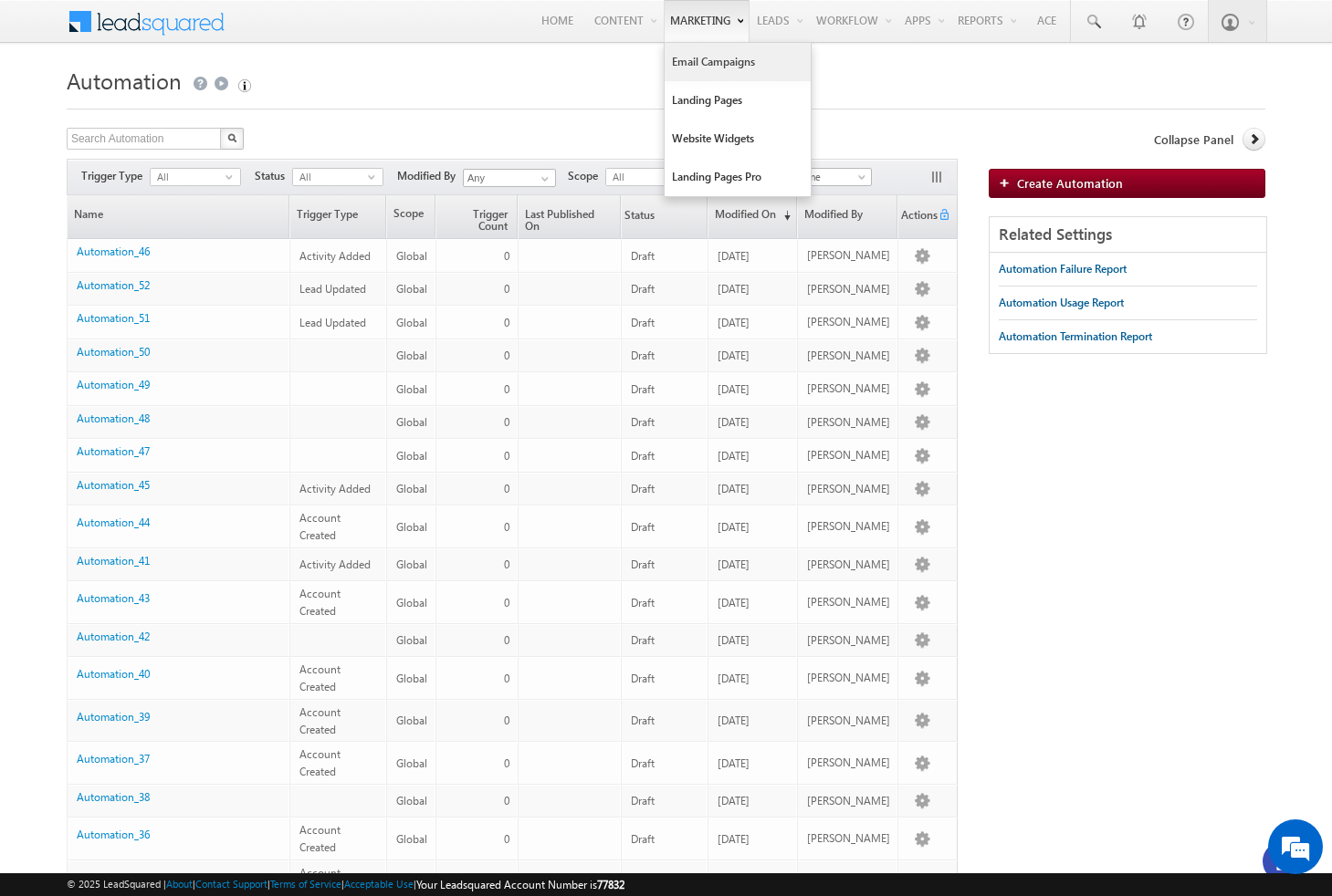
click at [683, 57] on link "Email Campaigns" at bounding box center [737, 62] width 146 height 38
